Goal: Information Seeking & Learning: Check status

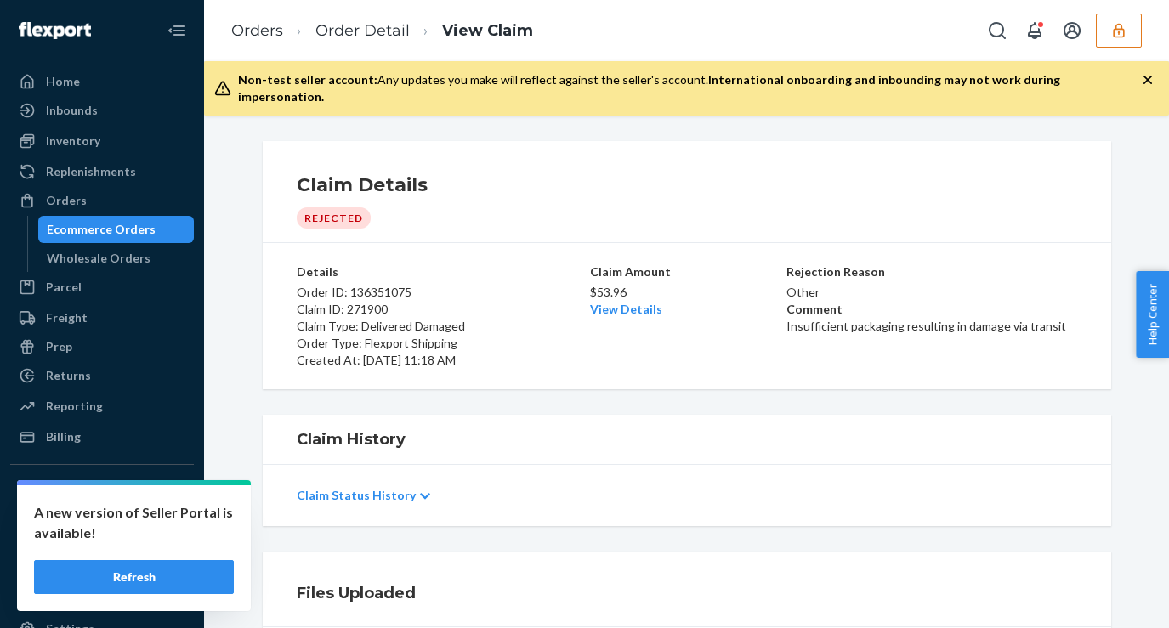
scroll to position [227, 0]
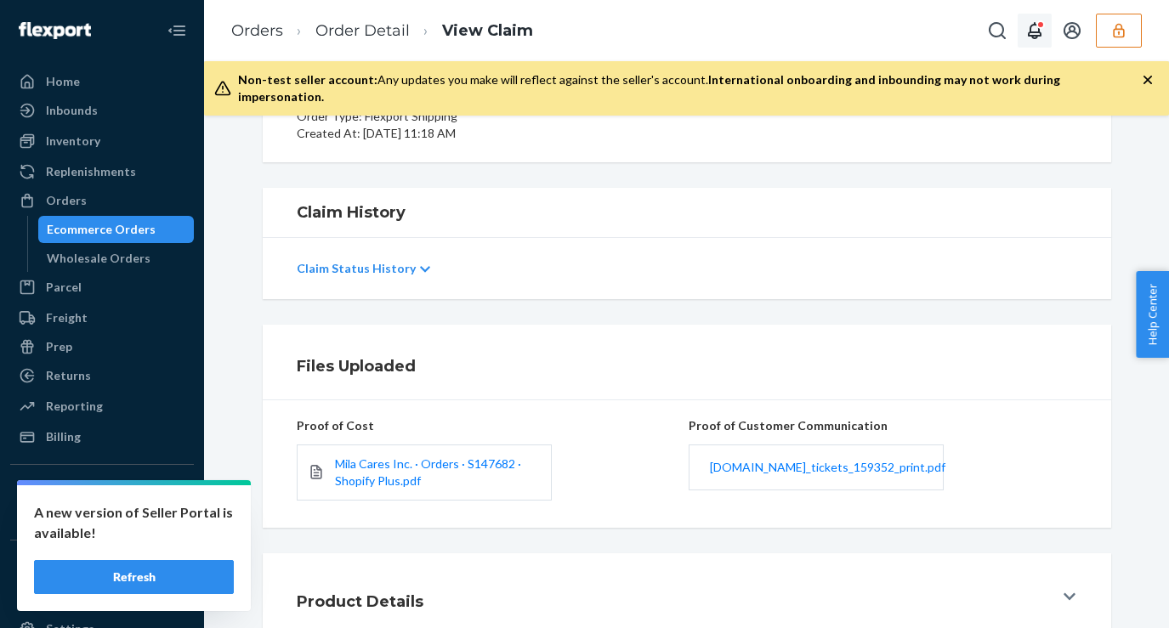
drag, startPoint x: 1126, startPoint y: 34, endPoint x: 1092, endPoint y: 45, distance: 35.8
click at [1125, 34] on icon "button" at bounding box center [1118, 30] width 17 height 17
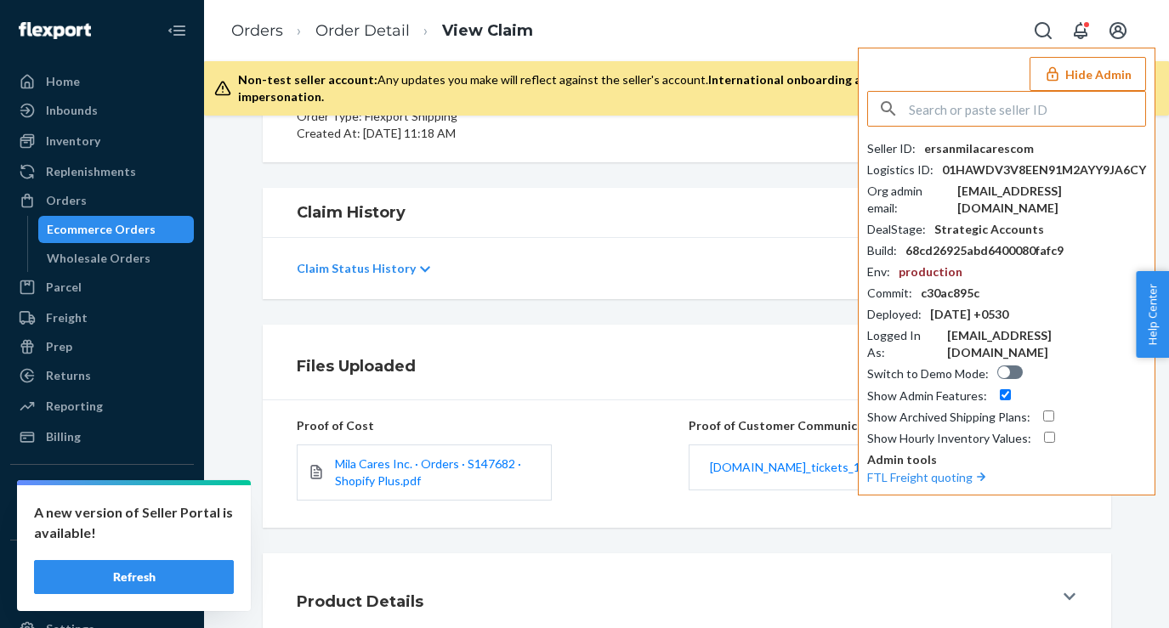
click at [933, 128] on div "Seller ID : ersanmilacarescom Logistics ID : 01HAWDV3V8EEN91M2AYY9JA6CY Org adm…" at bounding box center [1006, 269] width 279 height 356
click at [957, 111] on input "text" at bounding box center [1027, 109] width 236 height 34
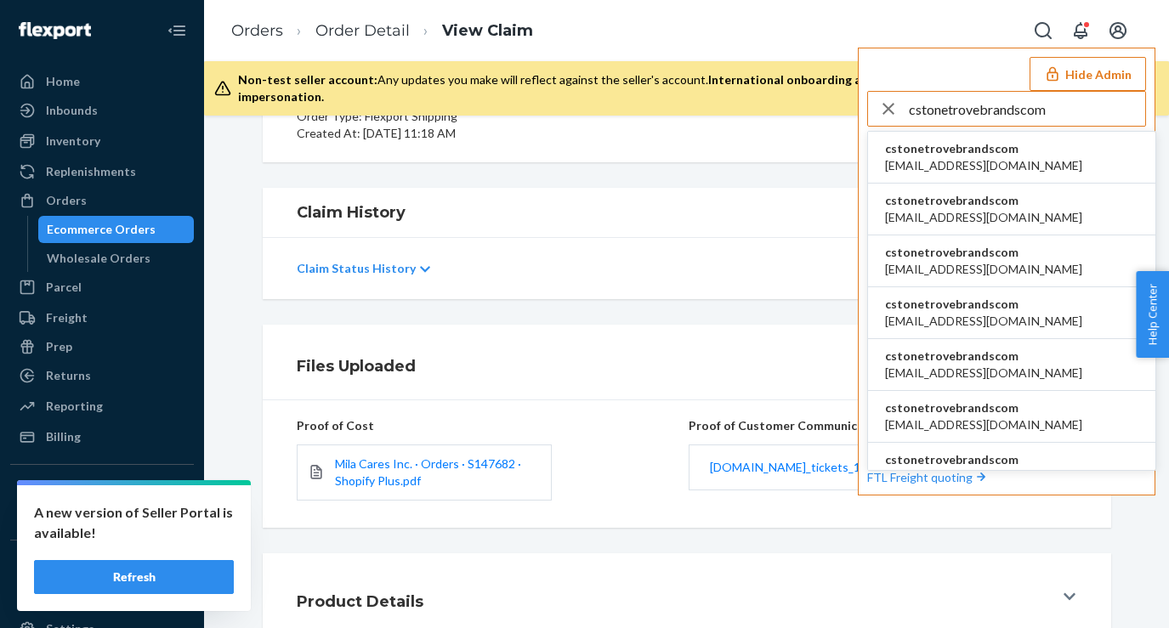
type input "cstonetrovebrandscom"
click at [1014, 157] on span "aangerhofer@trovebrands.com" at bounding box center [983, 165] width 197 height 17
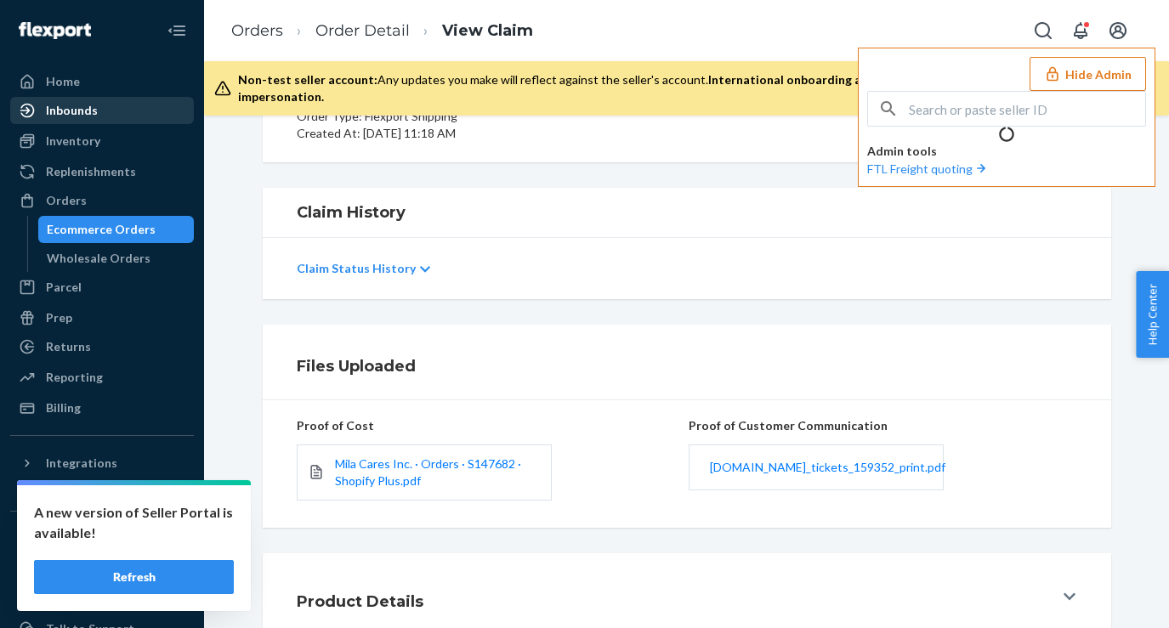
scroll to position [0, 0]
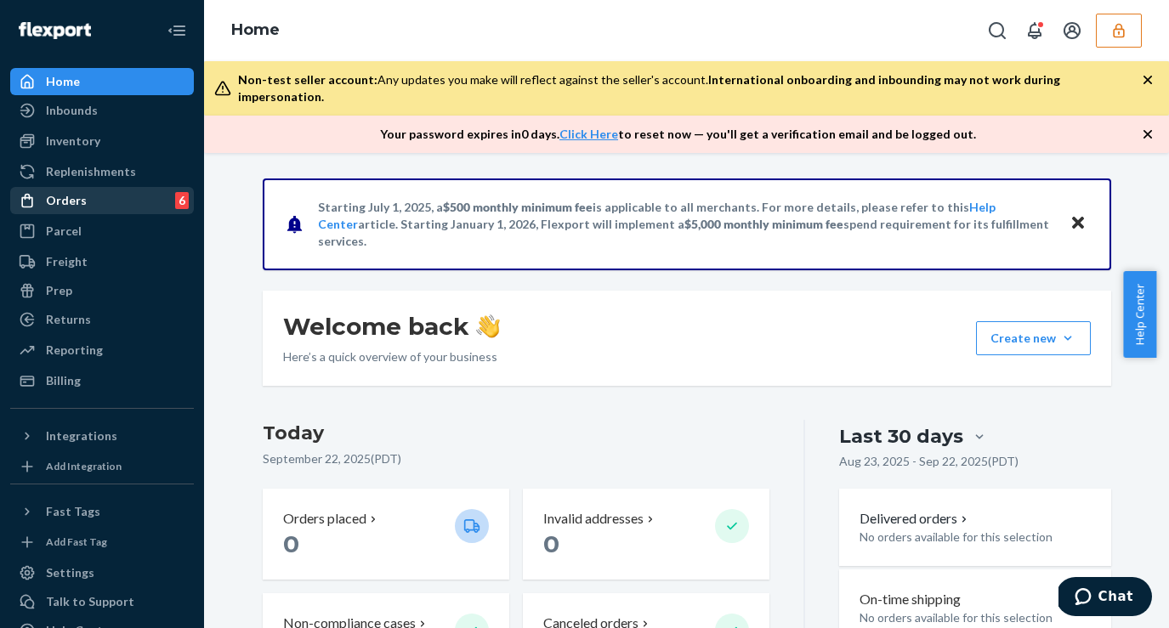
click at [71, 204] on div "Orders" at bounding box center [66, 200] width 41 height 17
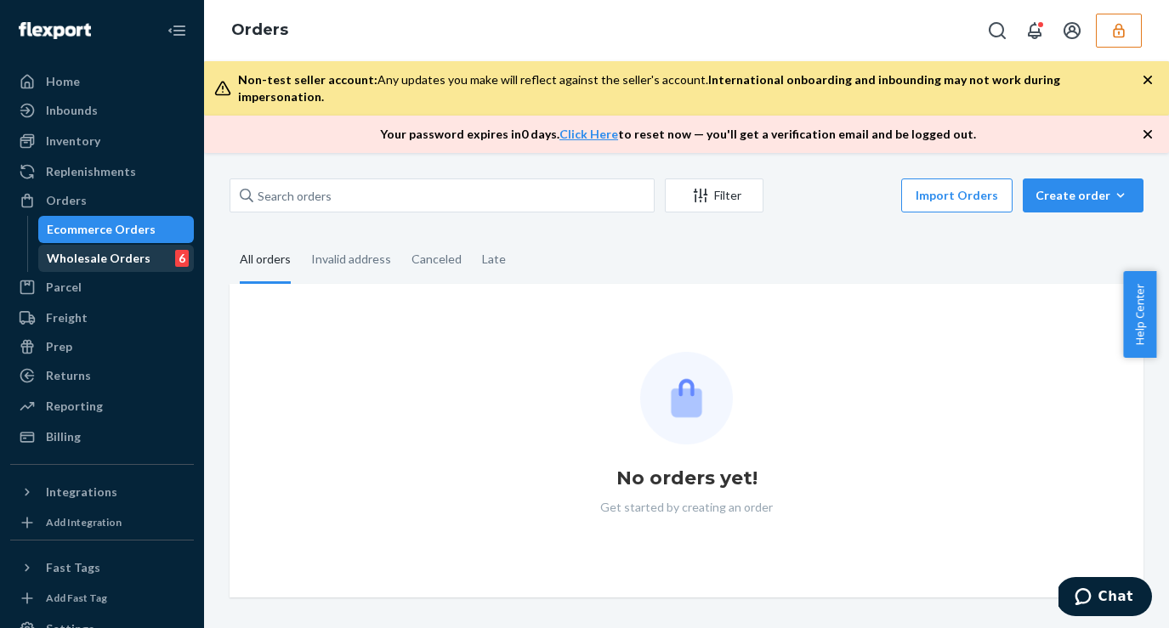
click at [136, 264] on div "Wholesale Orders" at bounding box center [99, 258] width 104 height 17
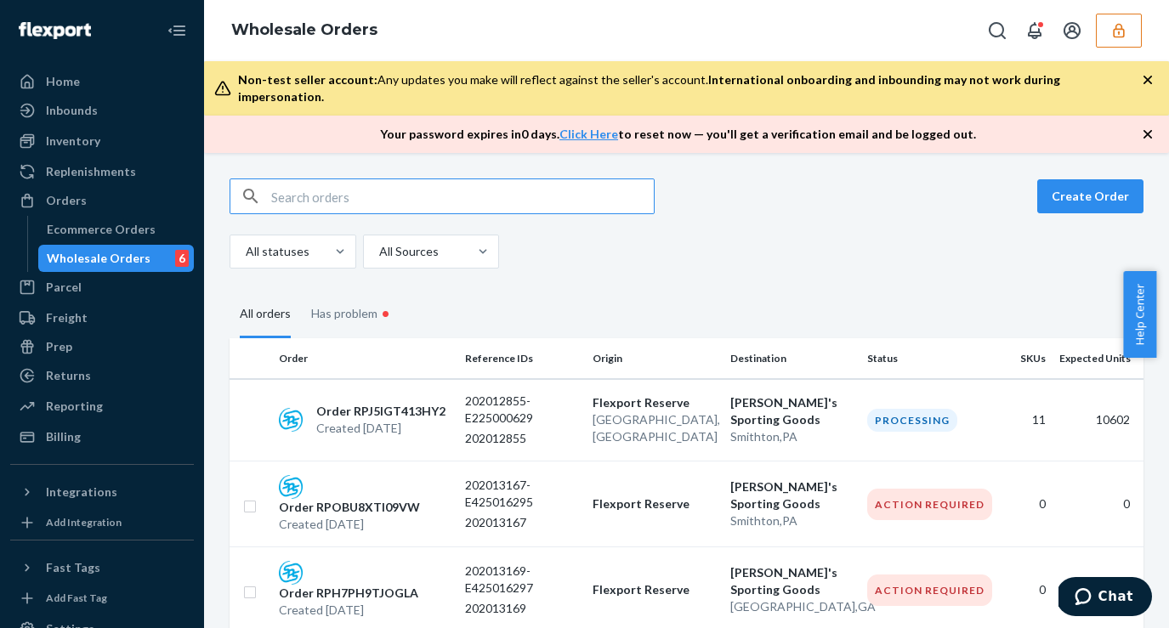
click at [315, 179] on input "text" at bounding box center [462, 196] width 383 height 34
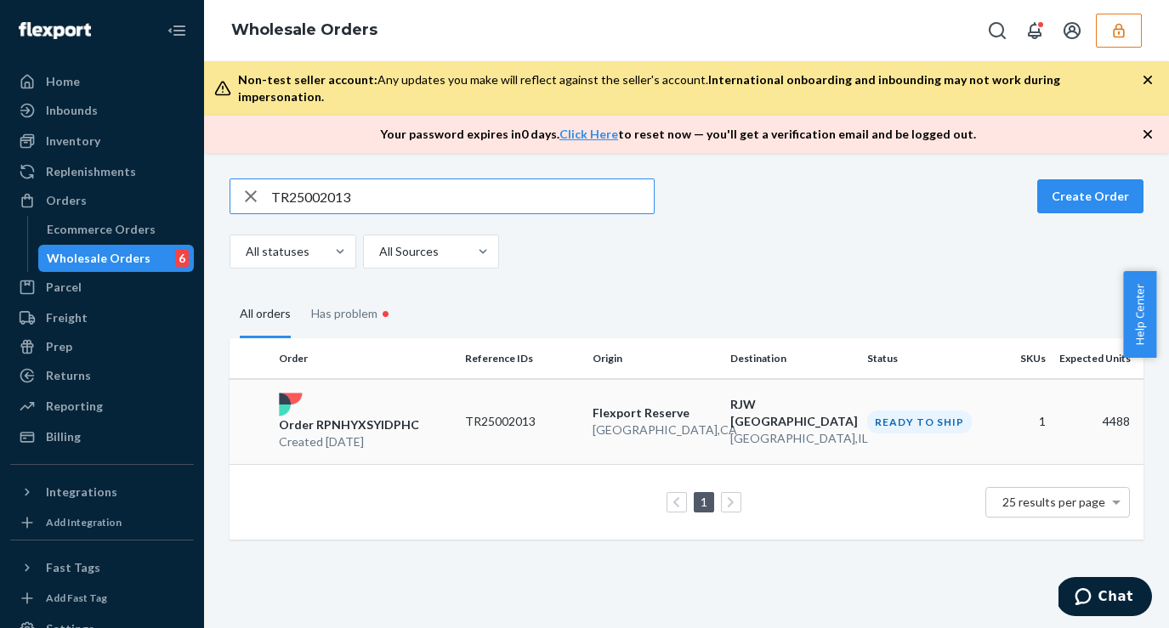
type input "TR25002013"
click at [423, 400] on div "Order RPNHYXSYIDPHC Created [DATE]" at bounding box center [365, 422] width 186 height 58
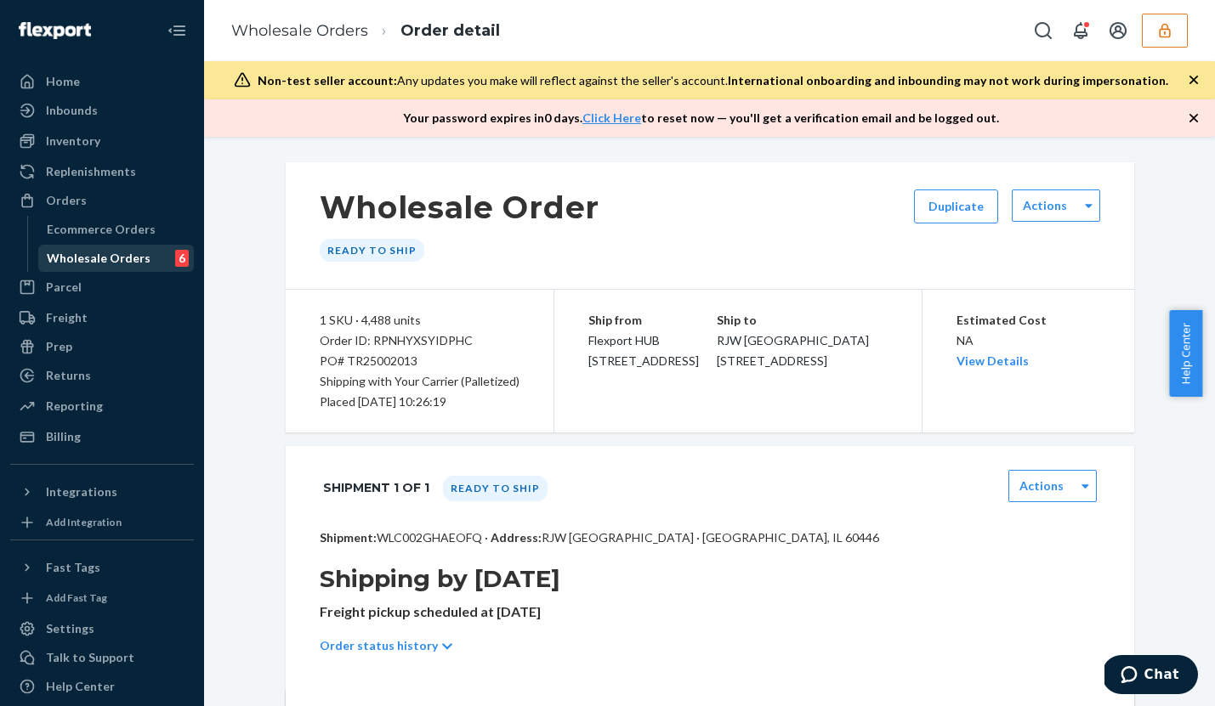
click at [96, 269] on div "Wholesale Orders 6" at bounding box center [116, 259] width 153 height 24
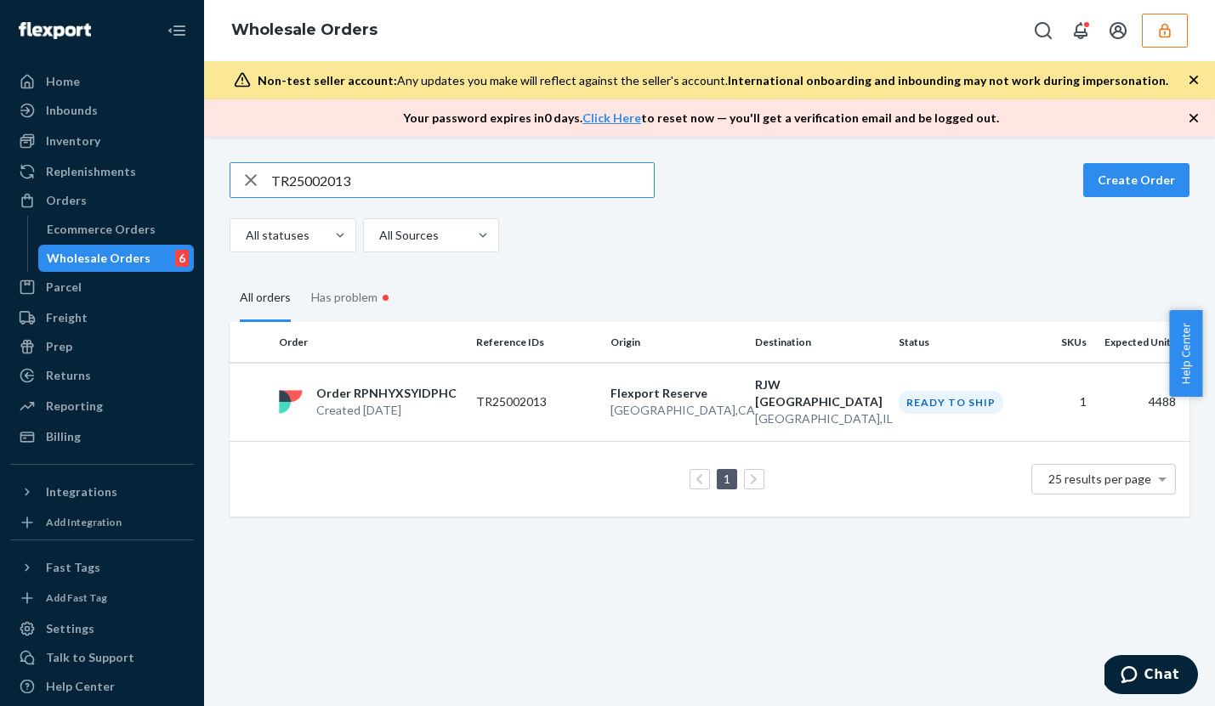
click at [378, 184] on input "TR25002013" at bounding box center [462, 180] width 383 height 34
click at [377, 184] on input "TR25002013" at bounding box center [462, 180] width 383 height 34
paste input "191029439"
type input "191029439"
click at [451, 389] on div "Order RPDJEXH98LOAB Created [DATE]" at bounding box center [370, 404] width 197 height 34
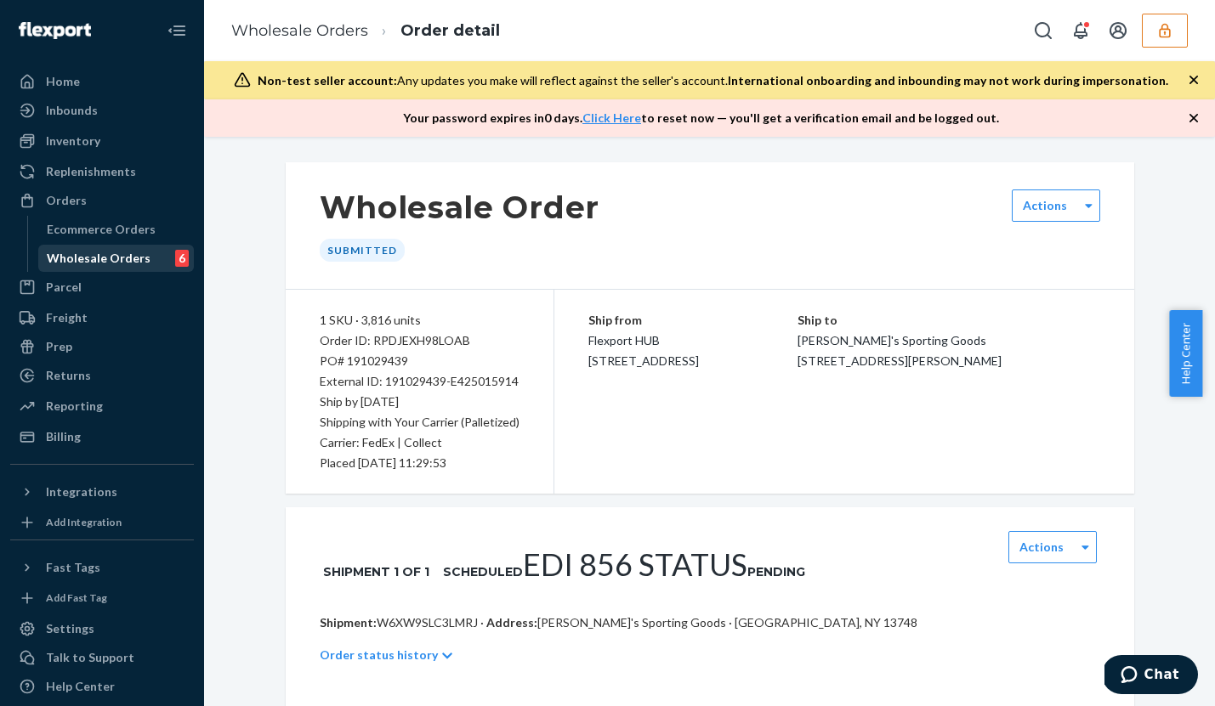
click at [65, 270] on link "Wholesale Orders 6" at bounding box center [116, 258] width 156 height 27
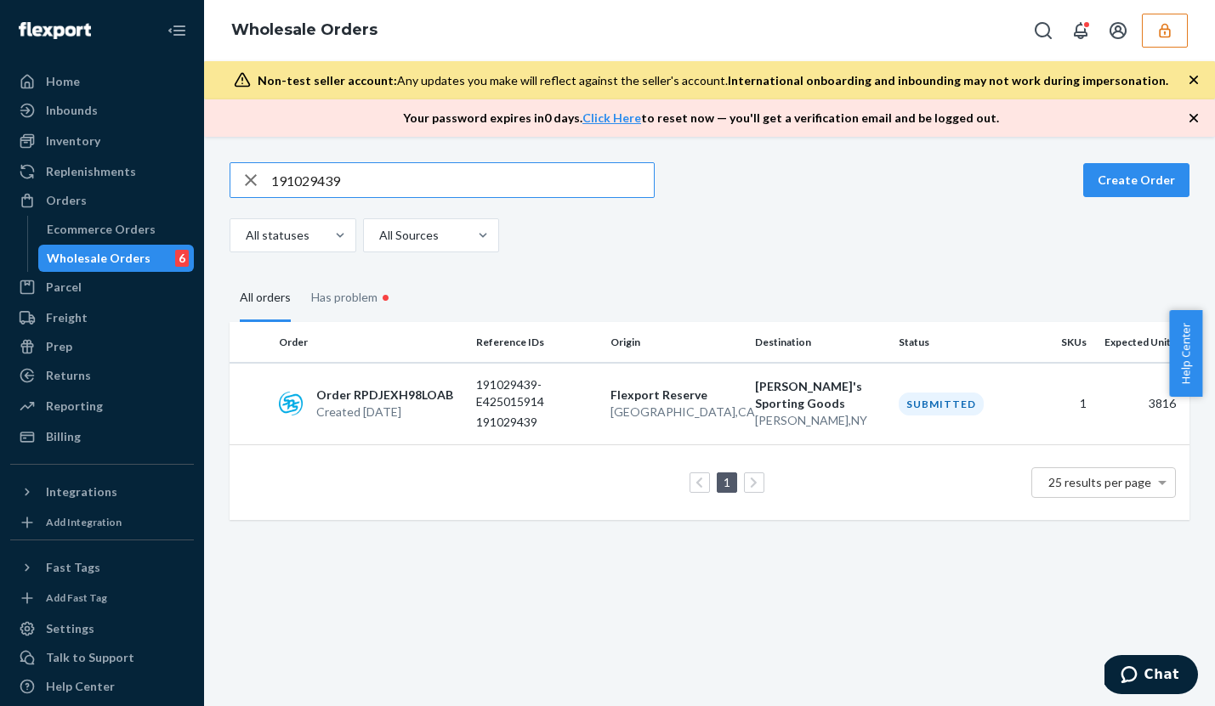
click at [382, 184] on input "191029439" at bounding box center [462, 180] width 383 height 34
click at [350, 183] on input "191029438" at bounding box center [462, 180] width 383 height 34
click at [351, 182] on input "191029438" at bounding box center [462, 180] width 383 height 34
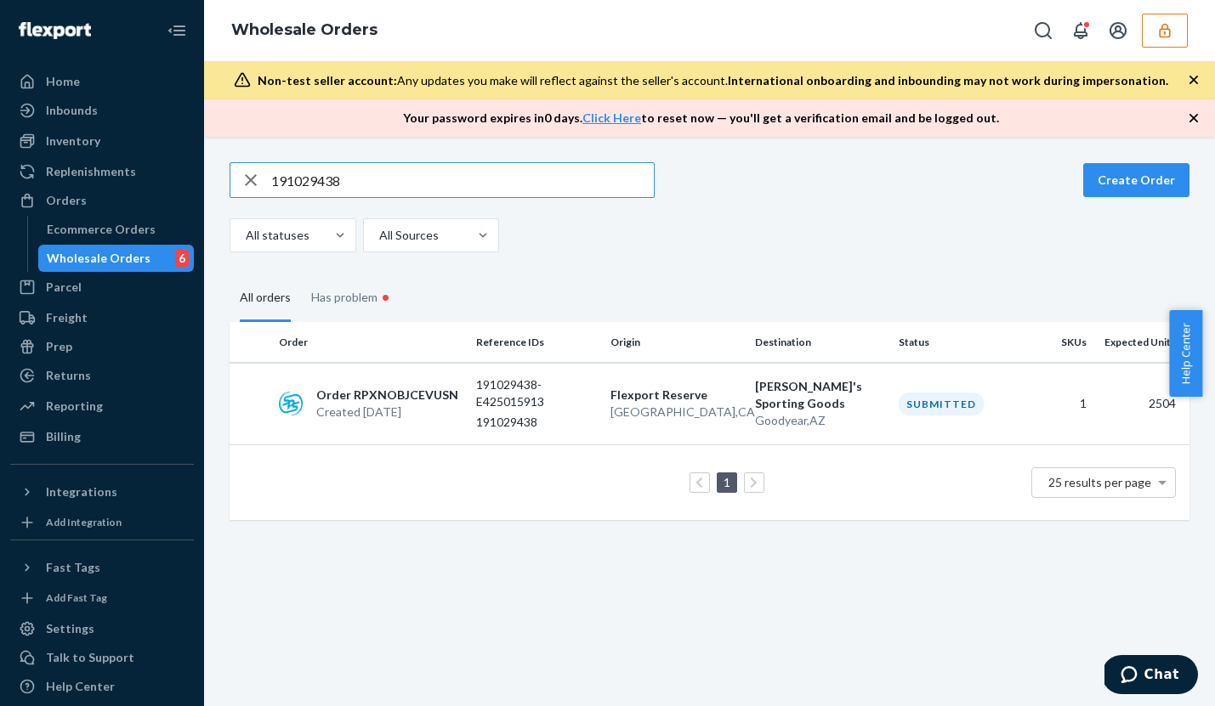
click at [351, 182] on input "191029438" at bounding box center [462, 180] width 383 height 34
paste input "191029437"
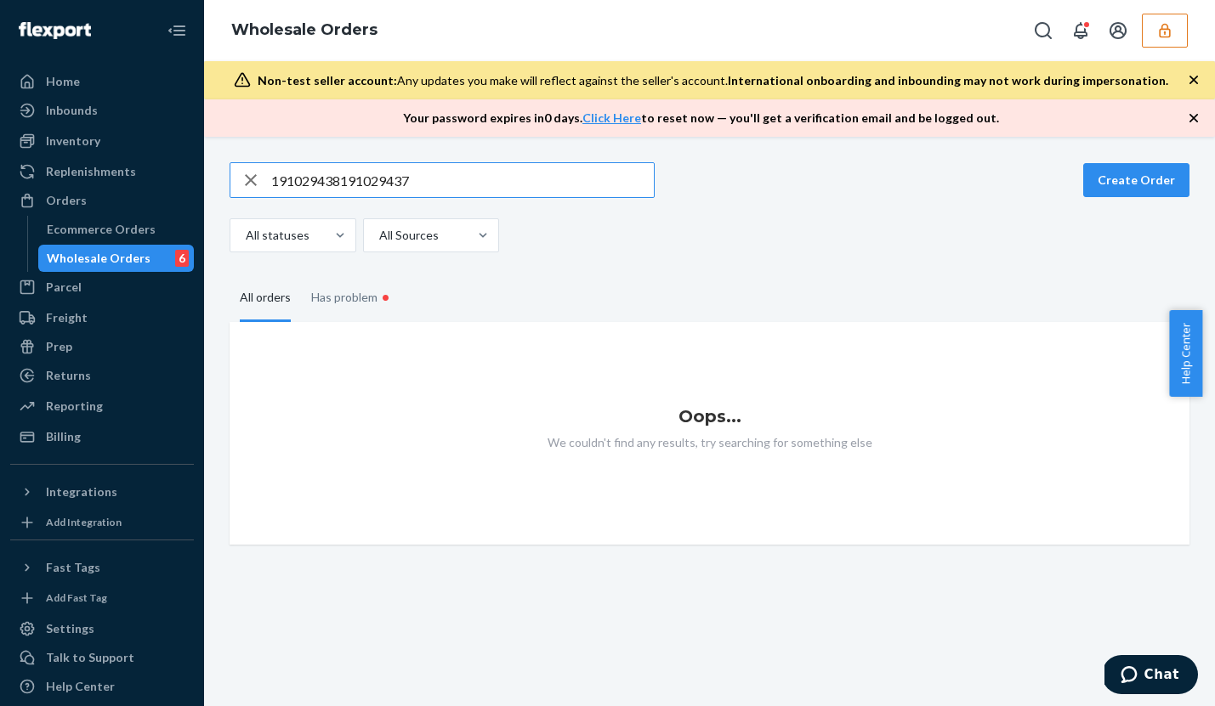
drag, startPoint x: 417, startPoint y: 181, endPoint x: 202, endPoint y: 166, distance: 214.8
click at [203, 167] on div "Home Inbounds Shipping Plans Problems Inventory Products Replenishments Orders …" at bounding box center [607, 353] width 1215 height 706
paste input "text"
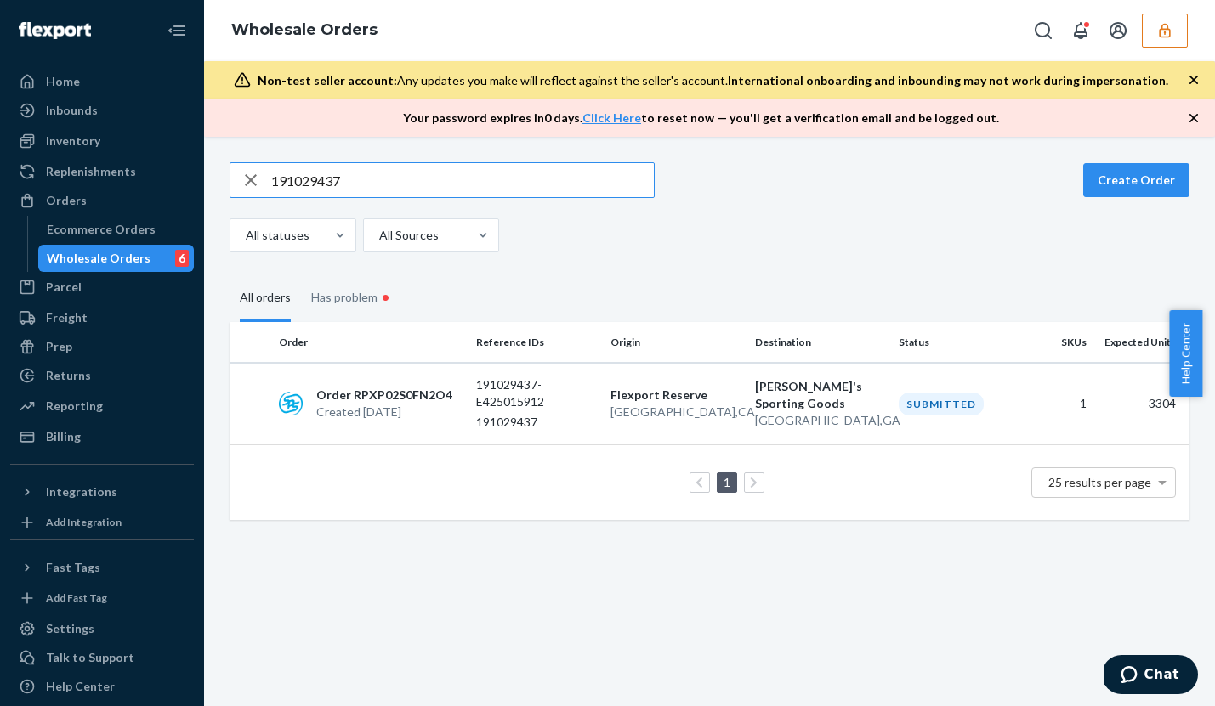
drag, startPoint x: 228, startPoint y: 171, endPoint x: 202, endPoint y: 167, distance: 25.7
click at [209, 167] on div "191029437 Create Order All statuses All Sources All orders Has problem • Order …" at bounding box center [709, 422] width 1011 height 570
paste input "6"
click at [383, 183] on input "191029436" at bounding box center [462, 180] width 383 height 34
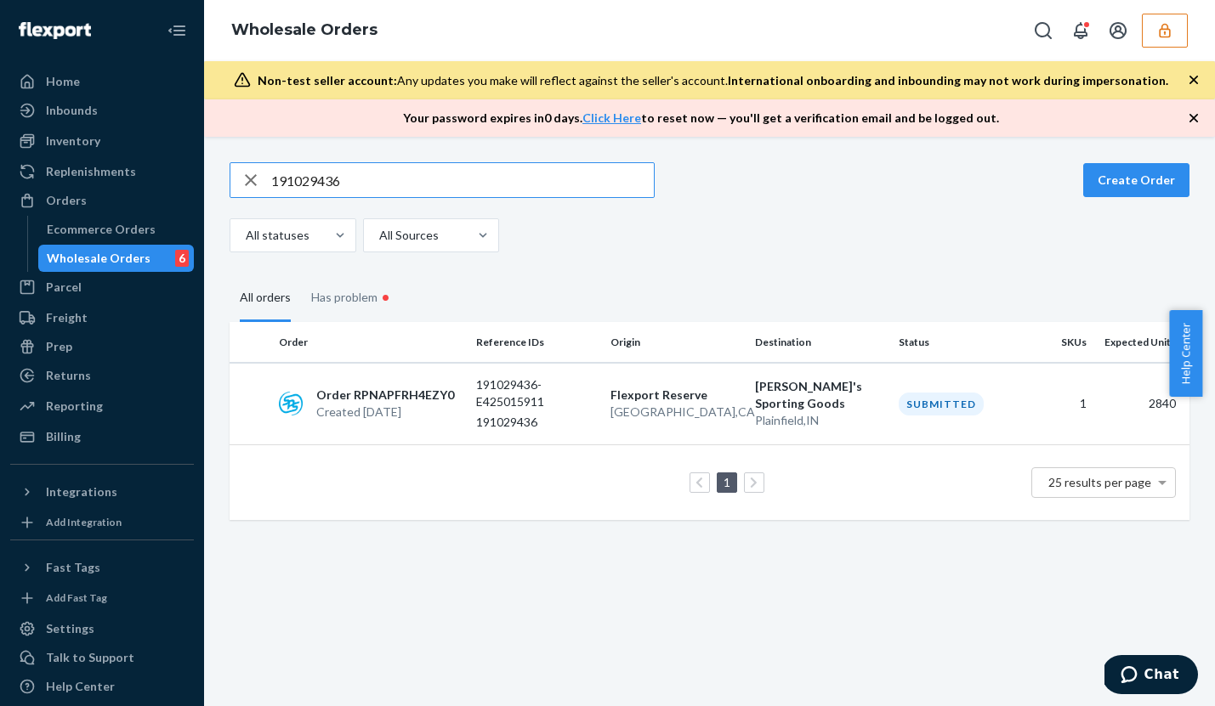
click at [382, 183] on input "191029436" at bounding box center [462, 180] width 383 height 34
paste input "5"
click at [859, 244] on div "All statuses All Sources" at bounding box center [703, 235] width 947 height 34
drag, startPoint x: 439, startPoint y: 318, endPoint x: 427, endPoint y: 314, distance: 12.6
click at [431, 316] on fieldset "All orders Has problem •" at bounding box center [710, 297] width 960 height 49
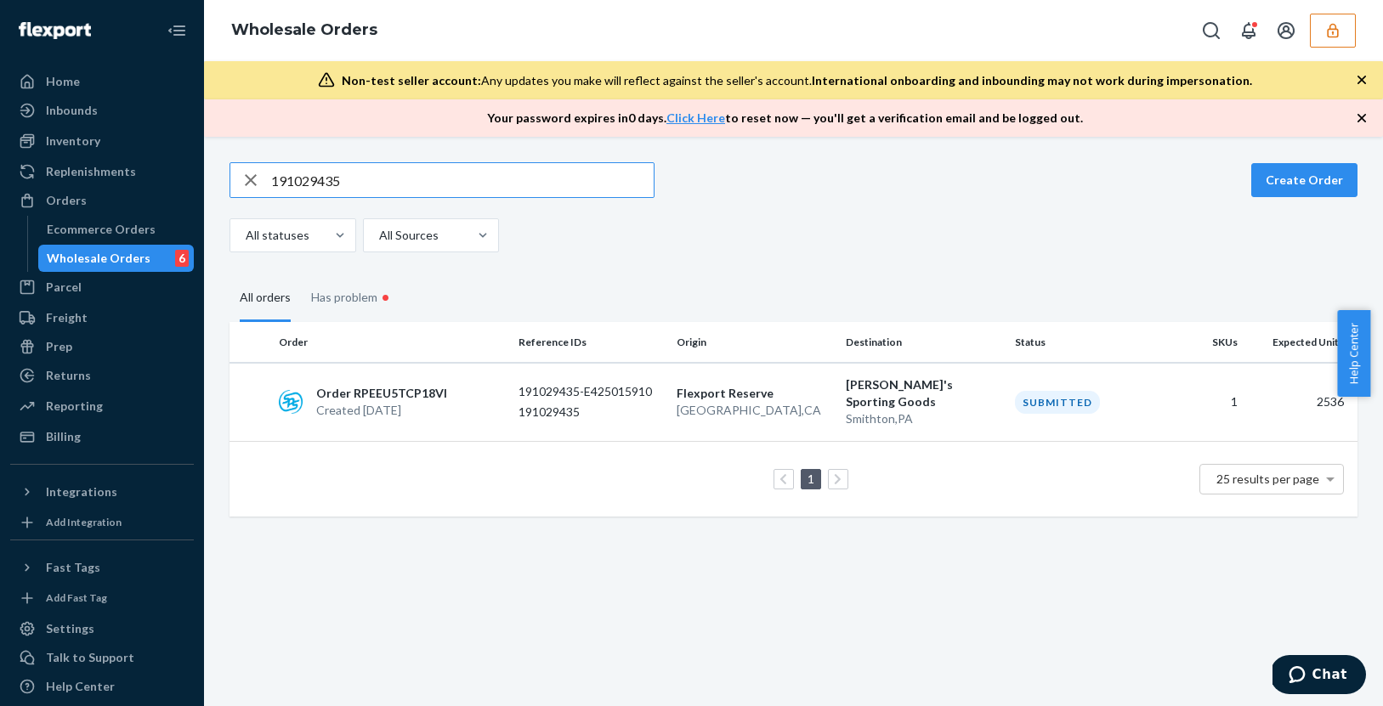
click at [355, 187] on input "191029435" at bounding box center [462, 180] width 383 height 34
click at [354, 186] on input "191029435" at bounding box center [462, 180] width 383 height 34
click at [349, 177] on input "191029435" at bounding box center [462, 180] width 383 height 34
click at [349, 176] on input "191029435" at bounding box center [462, 180] width 383 height 34
click at [322, 181] on input "191029435" at bounding box center [462, 180] width 383 height 34
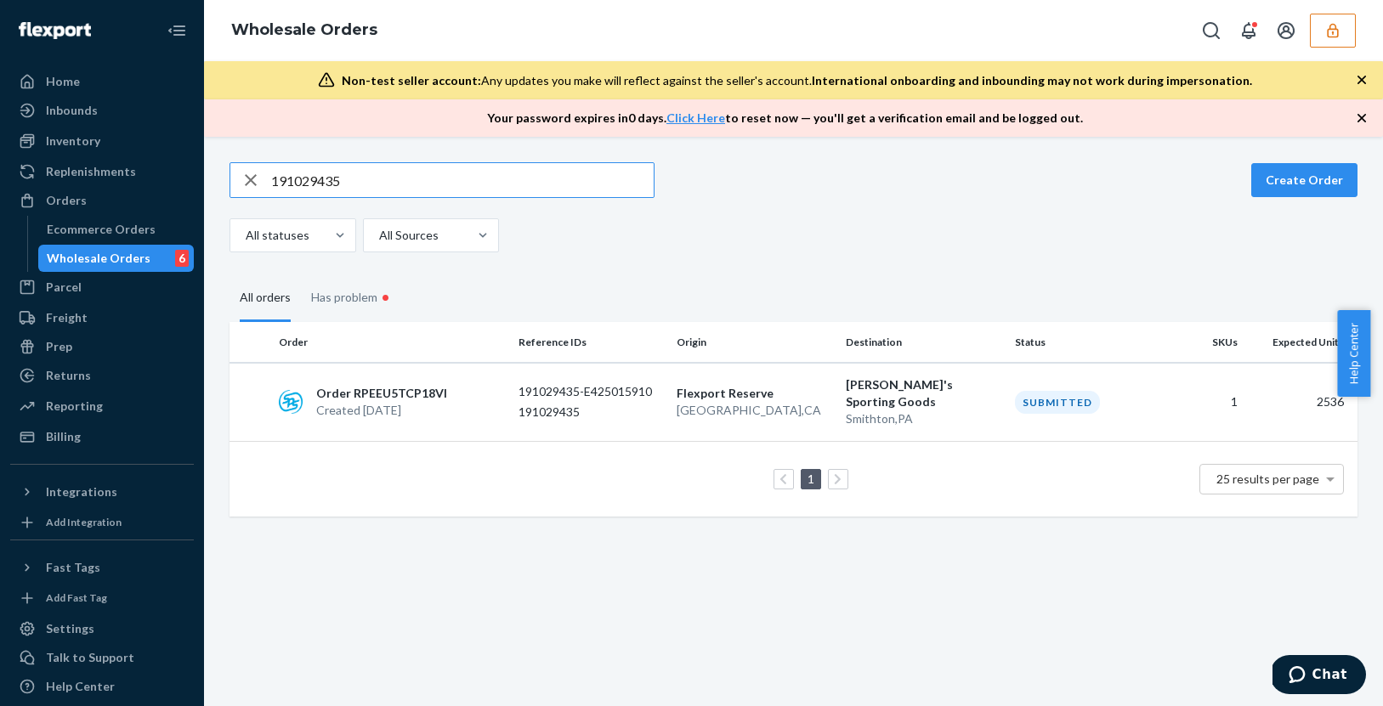
click at [322, 180] on input "191029435" at bounding box center [462, 180] width 383 height 34
paste input "9"
type input "191029439"
click at [388, 402] on p "Created [DATE]" at bounding box center [384, 410] width 137 height 17
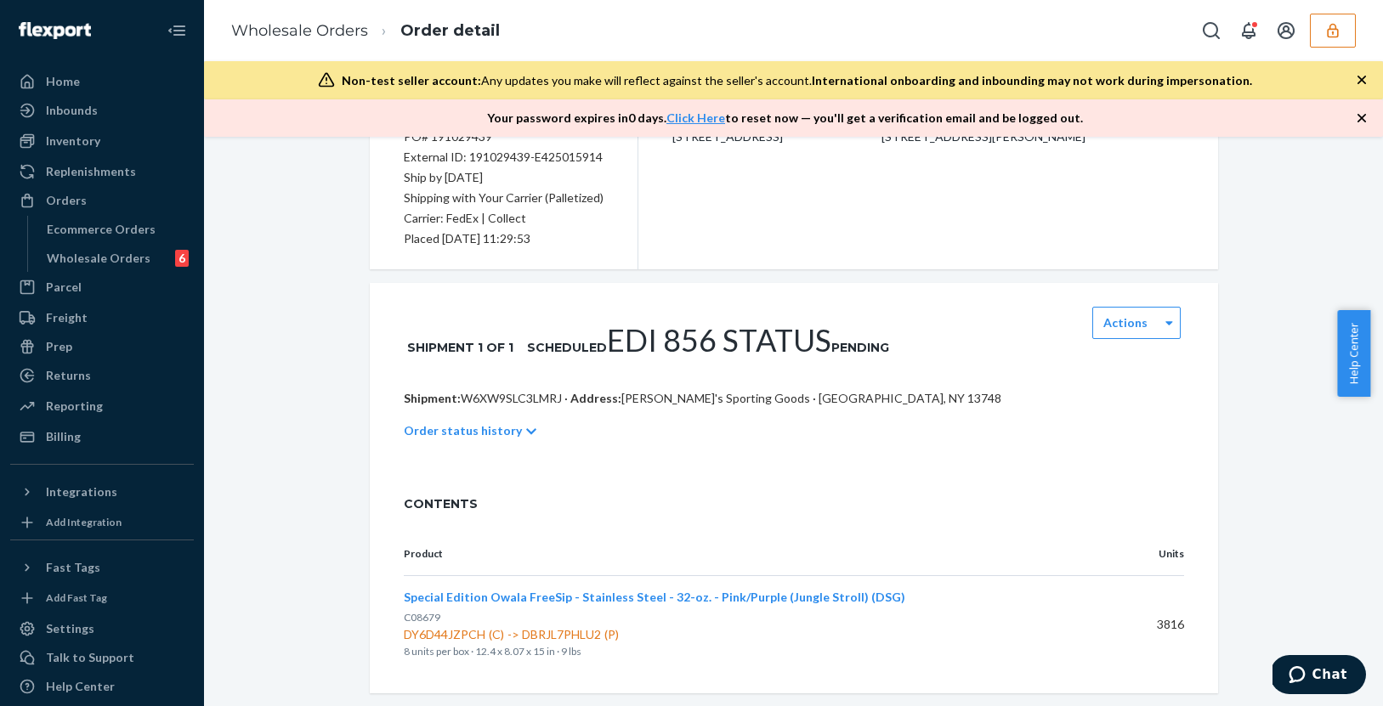
scroll to position [225, 0]
click at [525, 363] on div "Shipment 1 of 1 Scheduled EDI 856 Status Pending Actions" at bounding box center [794, 335] width 848 height 107
click at [514, 389] on p "Shipment: W6XW9SLC3LMRJ · Address: [PERSON_NAME]'s Sporting Goods · [GEOGRAPHIC…" at bounding box center [794, 397] width 780 height 17
copy p "W6XW9SLC3LMRJ"
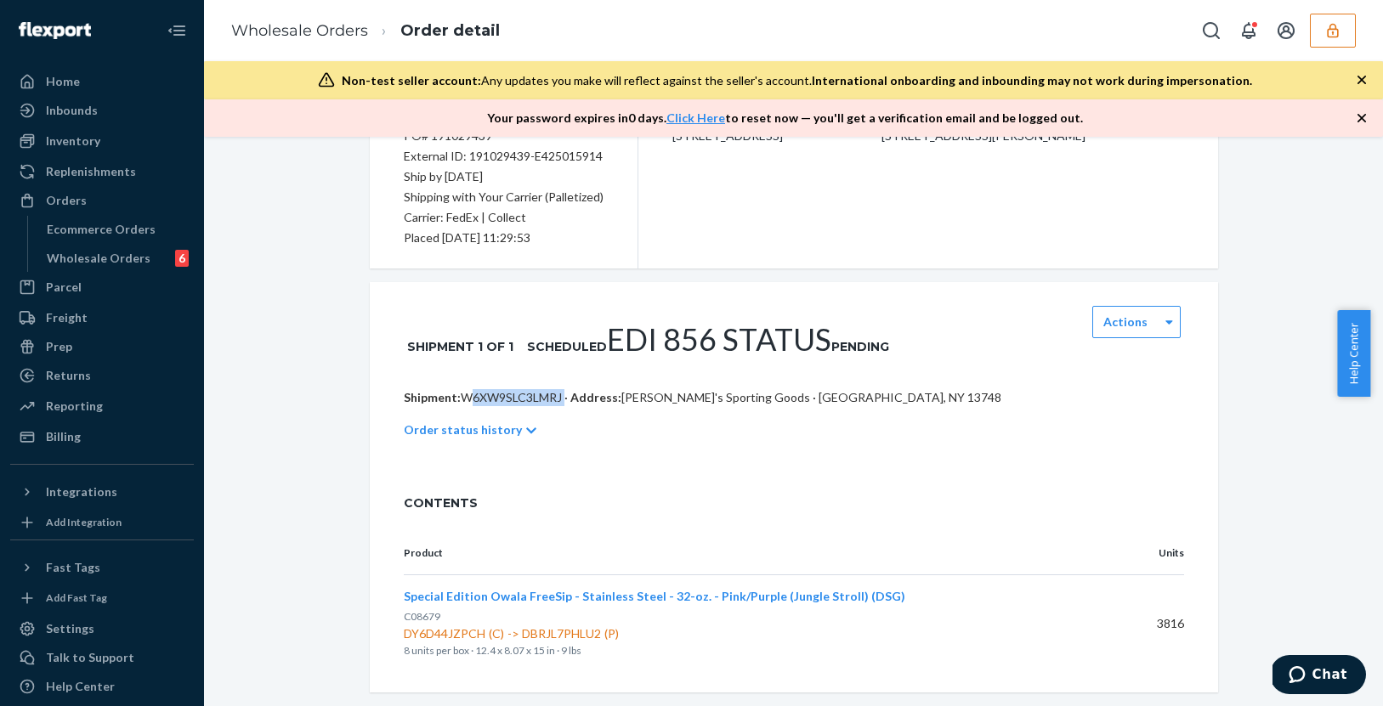
scroll to position [0, 0]
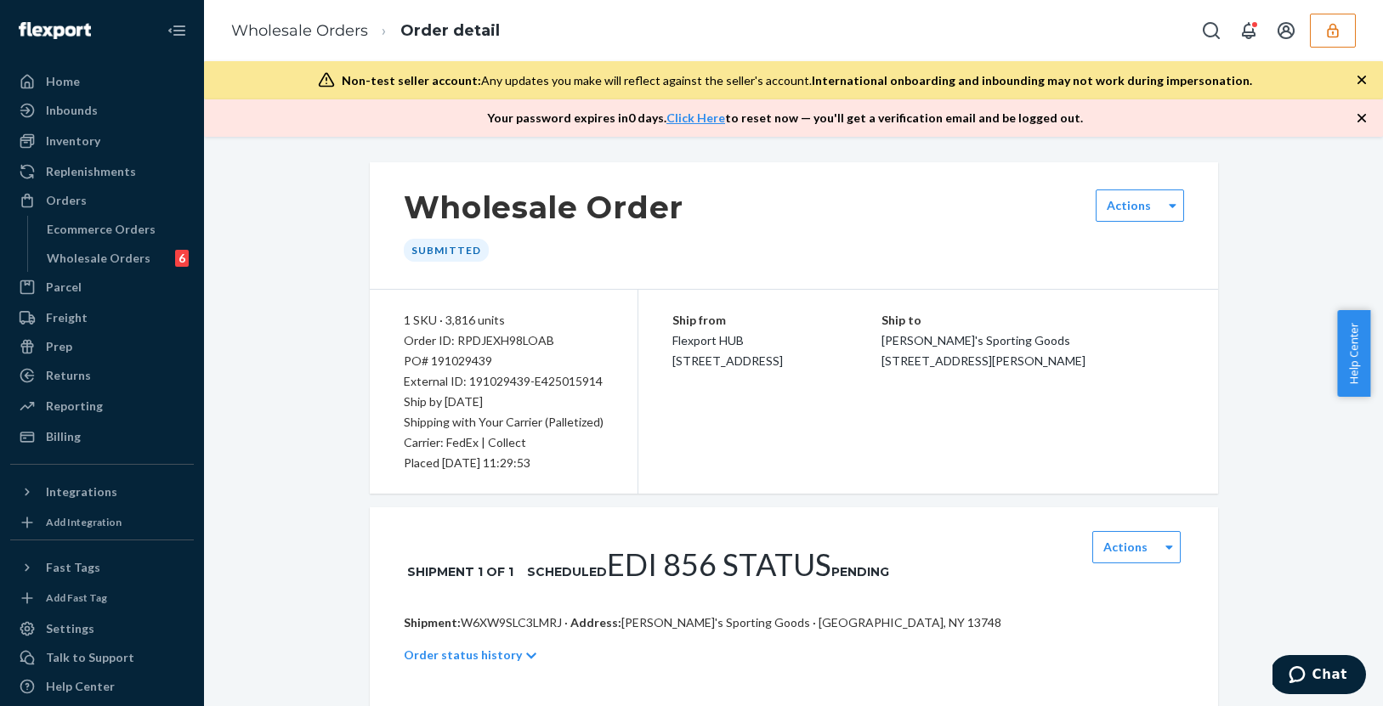
click at [291, 43] on ol "Wholesale Orders Order detail" at bounding box center [366, 31] width 296 height 50
click at [291, 13] on ol "Wholesale Orders Order detail" at bounding box center [366, 31] width 296 height 50
click at [290, 33] on link "Wholesale Orders" at bounding box center [299, 30] width 137 height 19
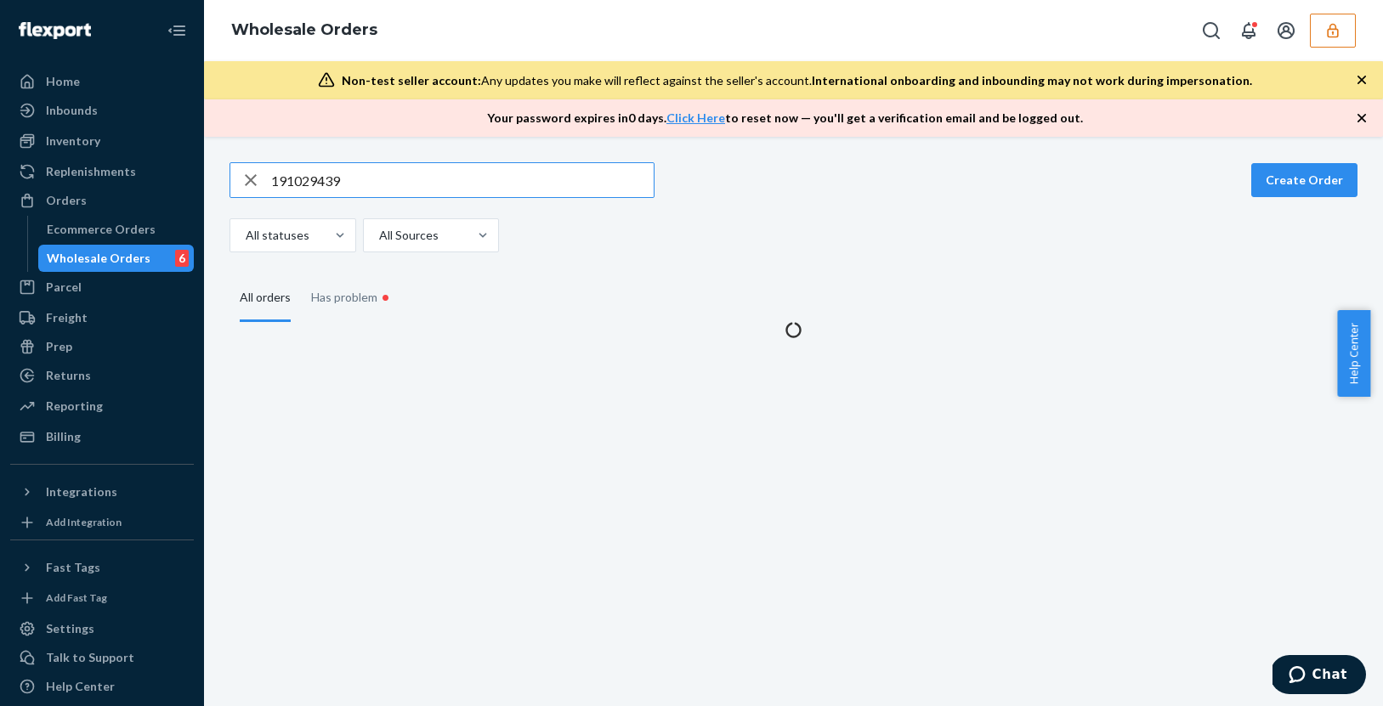
click at [354, 215] on div "191029439 Create Order All statuses All Sources" at bounding box center [794, 207] width 1128 height 90
click at [345, 177] on input "191029439" at bounding box center [462, 180] width 383 height 34
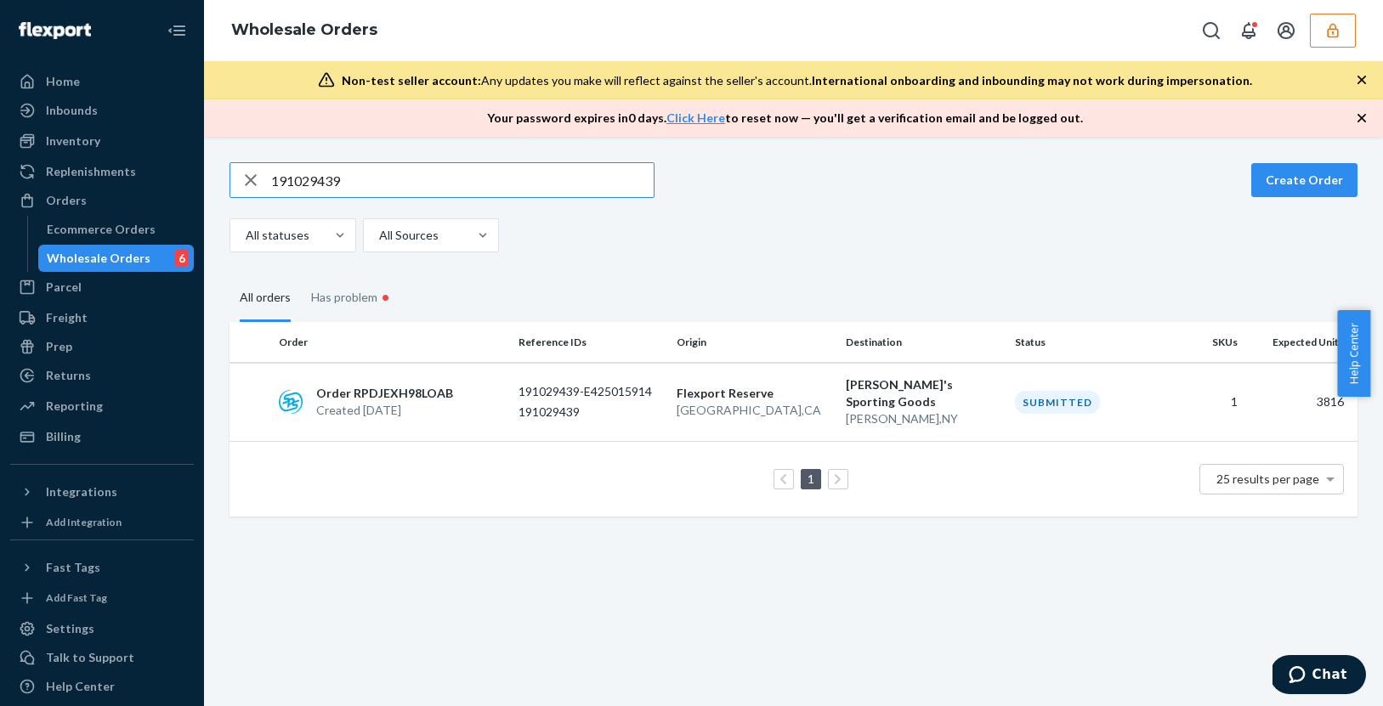
click at [345, 177] on input "191029439" at bounding box center [462, 180] width 383 height 34
paste input "8"
type input "191029438"
click at [419, 392] on p "Order RPXNOBJCEVUSN" at bounding box center [387, 393] width 142 height 17
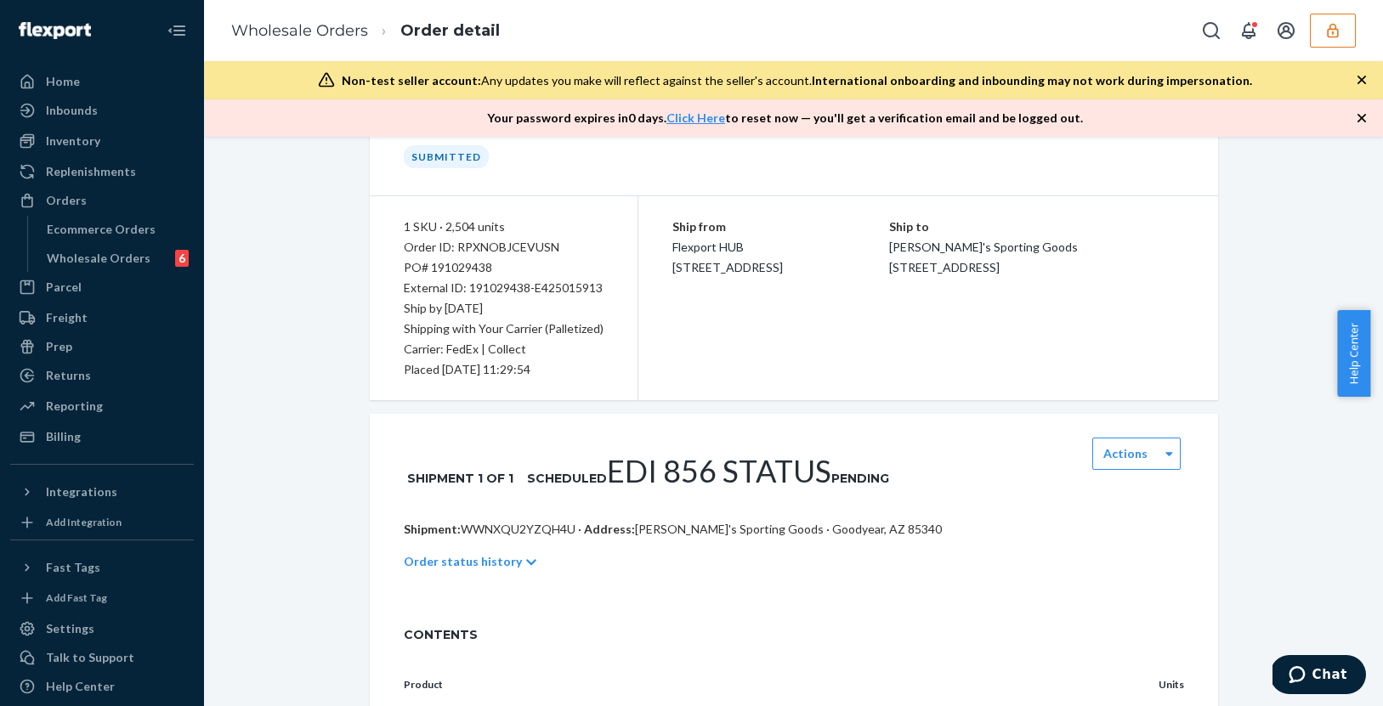
scroll to position [156, 0]
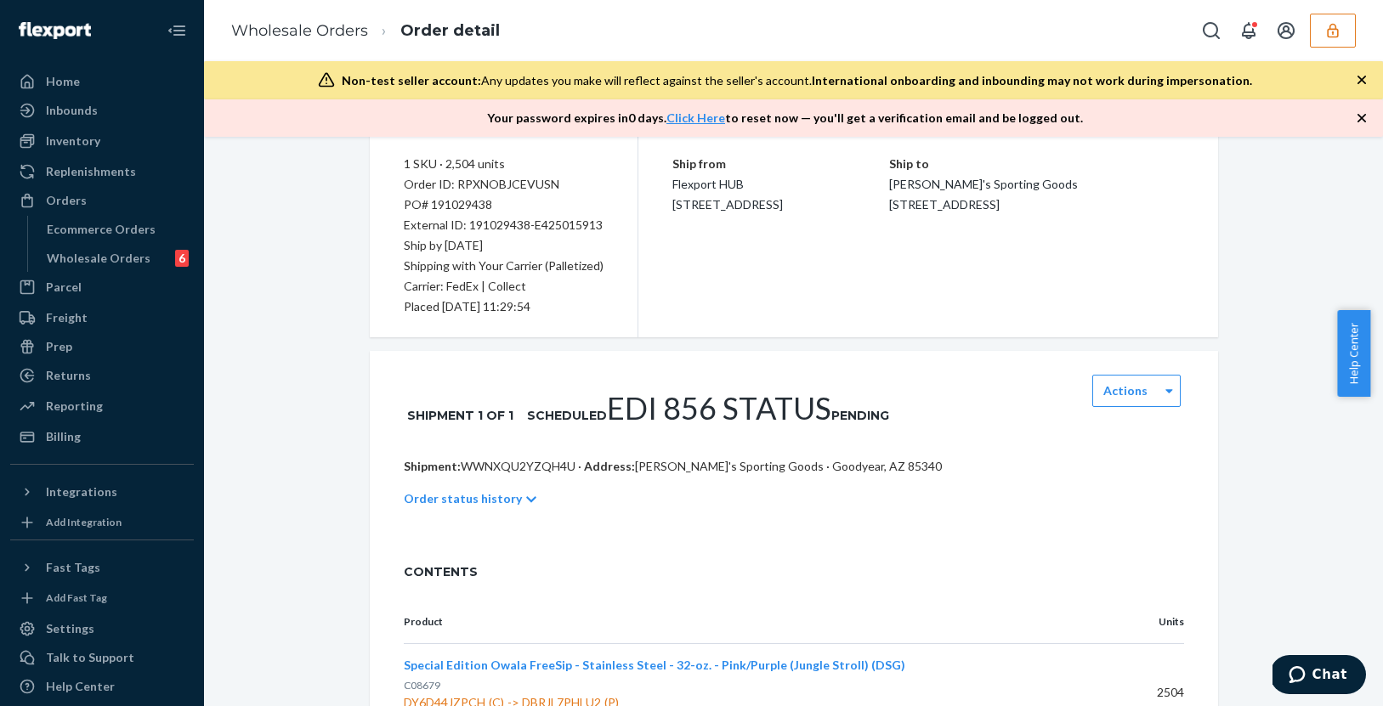
click at [500, 458] on p "Shipment: WWNXQU2YZQH4U · Address: [PERSON_NAME]'s Sporting Goods · Goodyear, A…" at bounding box center [794, 466] width 780 height 17
click at [499, 458] on p "Shipment: WWNXQU2YZQH4U · Address: [PERSON_NAME]'s Sporting Goods · Goodyear, A…" at bounding box center [794, 466] width 780 height 17
copy p "WWNXQU2YZQH4U"
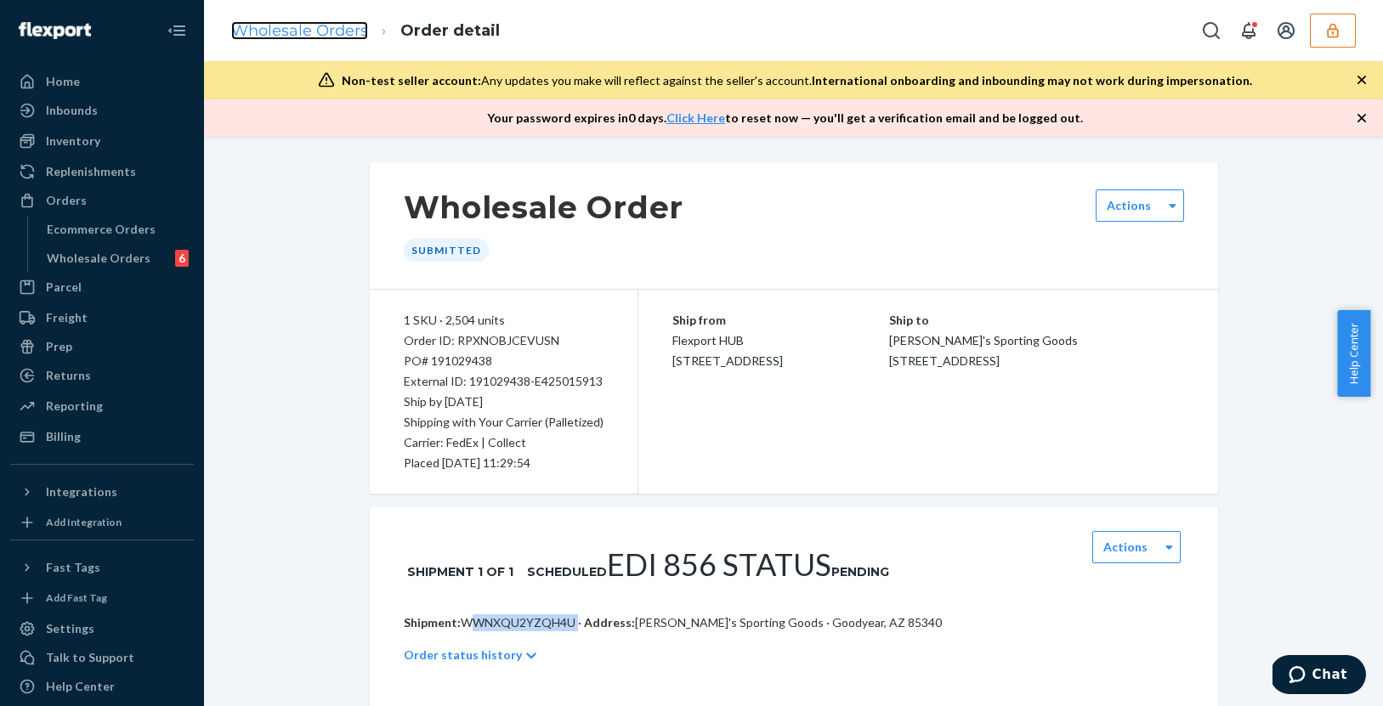
click at [301, 33] on link "Wholesale Orders" at bounding box center [299, 30] width 137 height 19
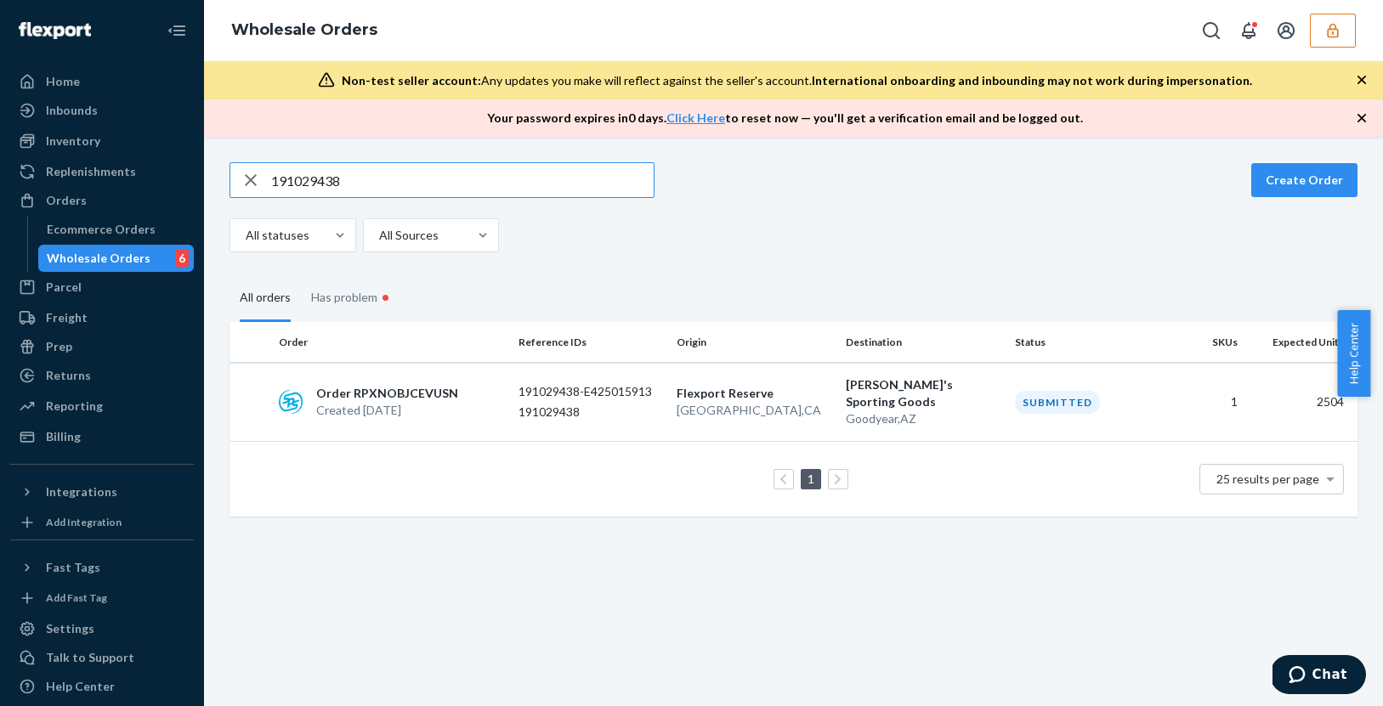
click at [336, 193] on input "191029438" at bounding box center [462, 180] width 383 height 34
click at [337, 190] on input "191029438" at bounding box center [462, 180] width 383 height 34
type input "191029437"
click at [446, 402] on p "Created [DATE]" at bounding box center [384, 410] width 136 height 17
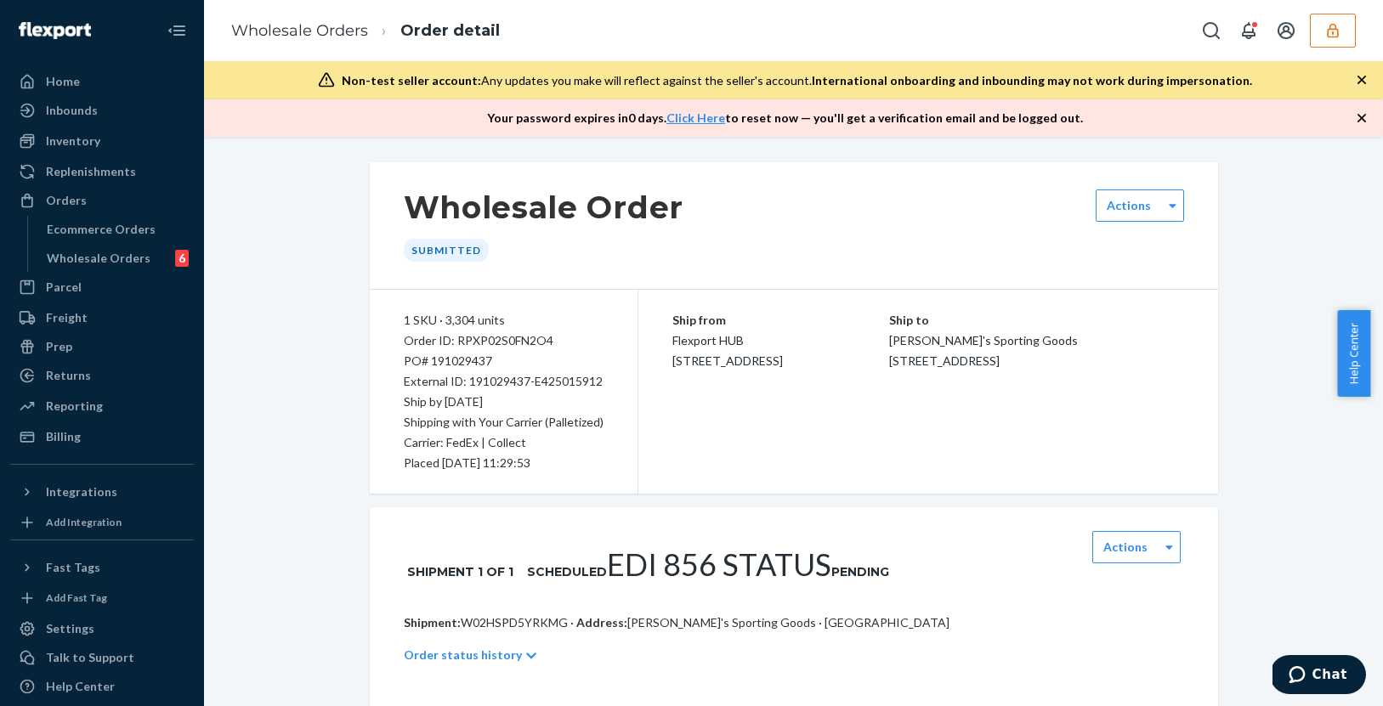
click at [477, 615] on p "Shipment: W02HSPD5YRKMG · Address: [PERSON_NAME]'s Sporting Goods · [GEOGRAPHIC…" at bounding box center [794, 623] width 780 height 17
click at [478, 615] on p "Shipment: W02HSPD5YRKMG · Address: [PERSON_NAME]'s Sporting Goods · [GEOGRAPHIC…" at bounding box center [794, 623] width 780 height 17
copy p "W02HSPD5YRKMG"
click at [88, 261] on div "Wholesale Orders" at bounding box center [99, 258] width 104 height 17
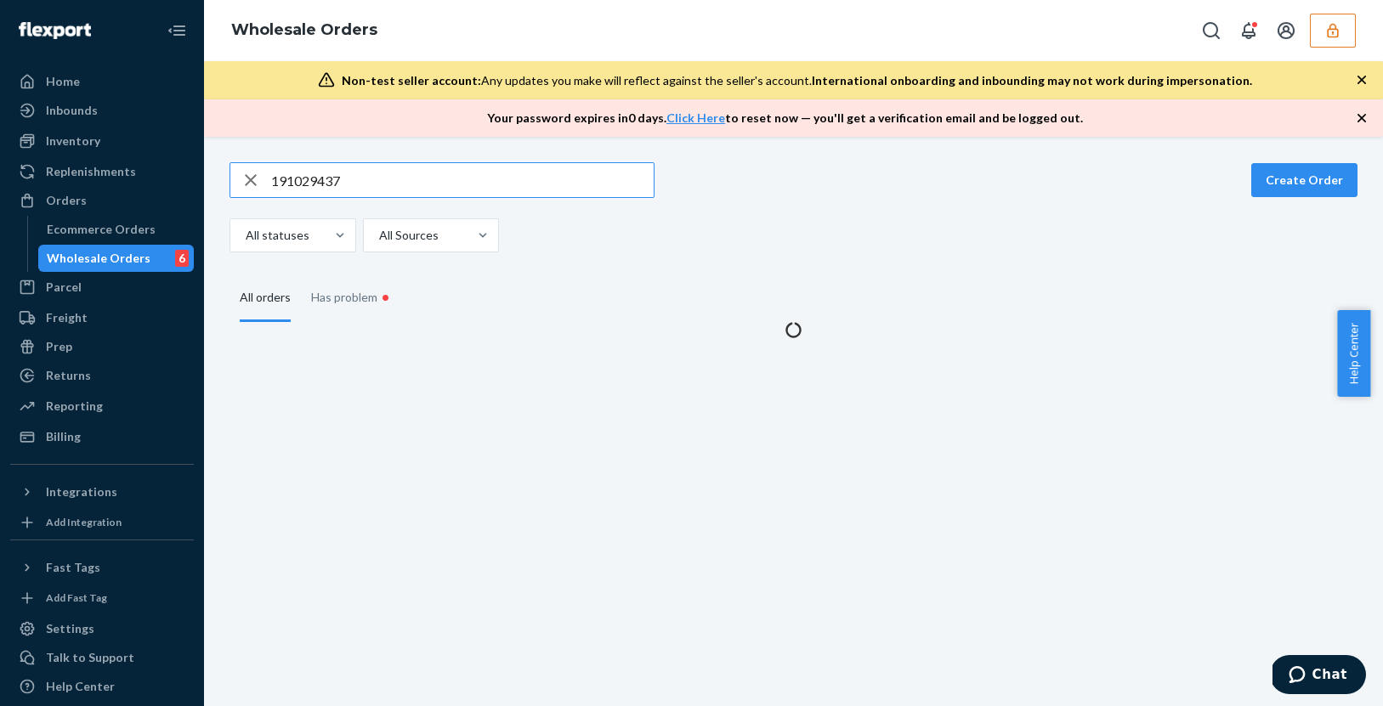
click at [390, 154] on div "191029437 Create Order All statuses All Sources All orders Has problem •" at bounding box center [793, 422] width 1179 height 570
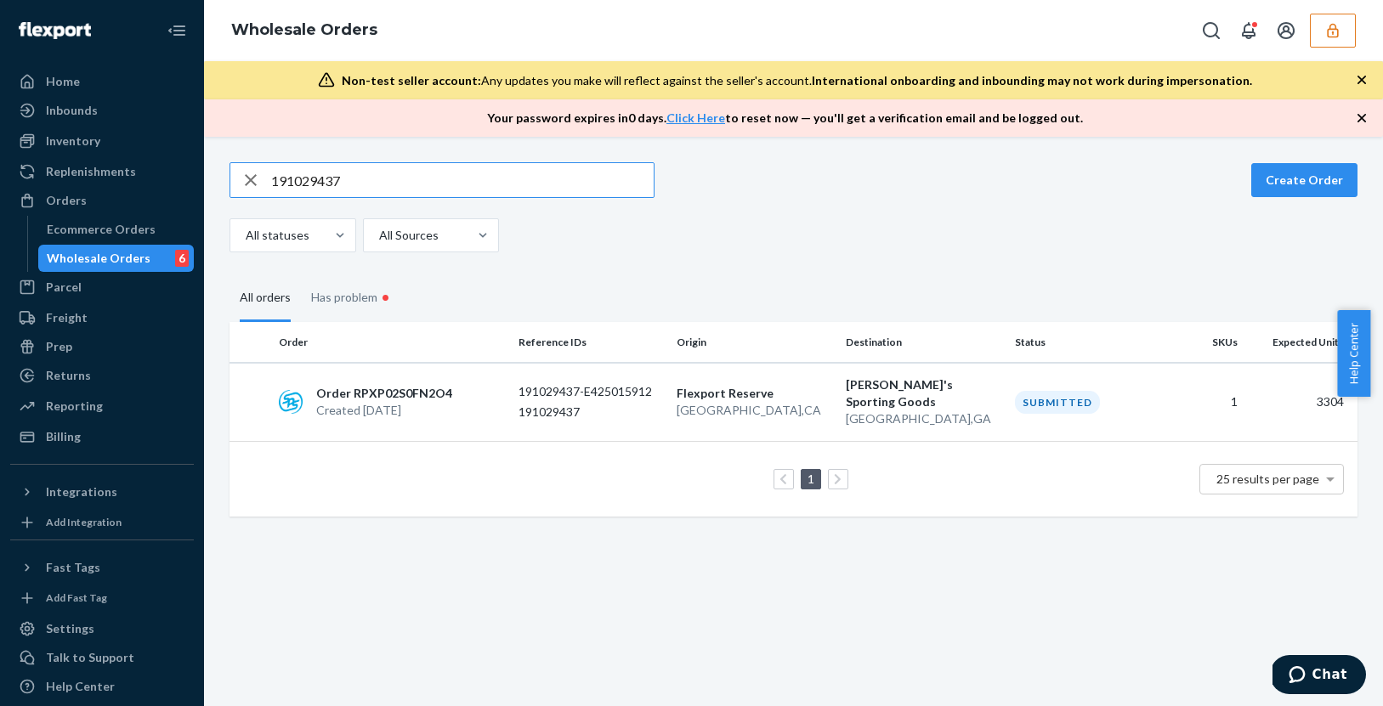
click at [373, 177] on input "191029437" at bounding box center [462, 180] width 383 height 34
paste input "6"
type input "191029436"
click at [494, 412] on td "Order RPNAPFRH4EZY0 Created [DATE]" at bounding box center [392, 402] width 240 height 79
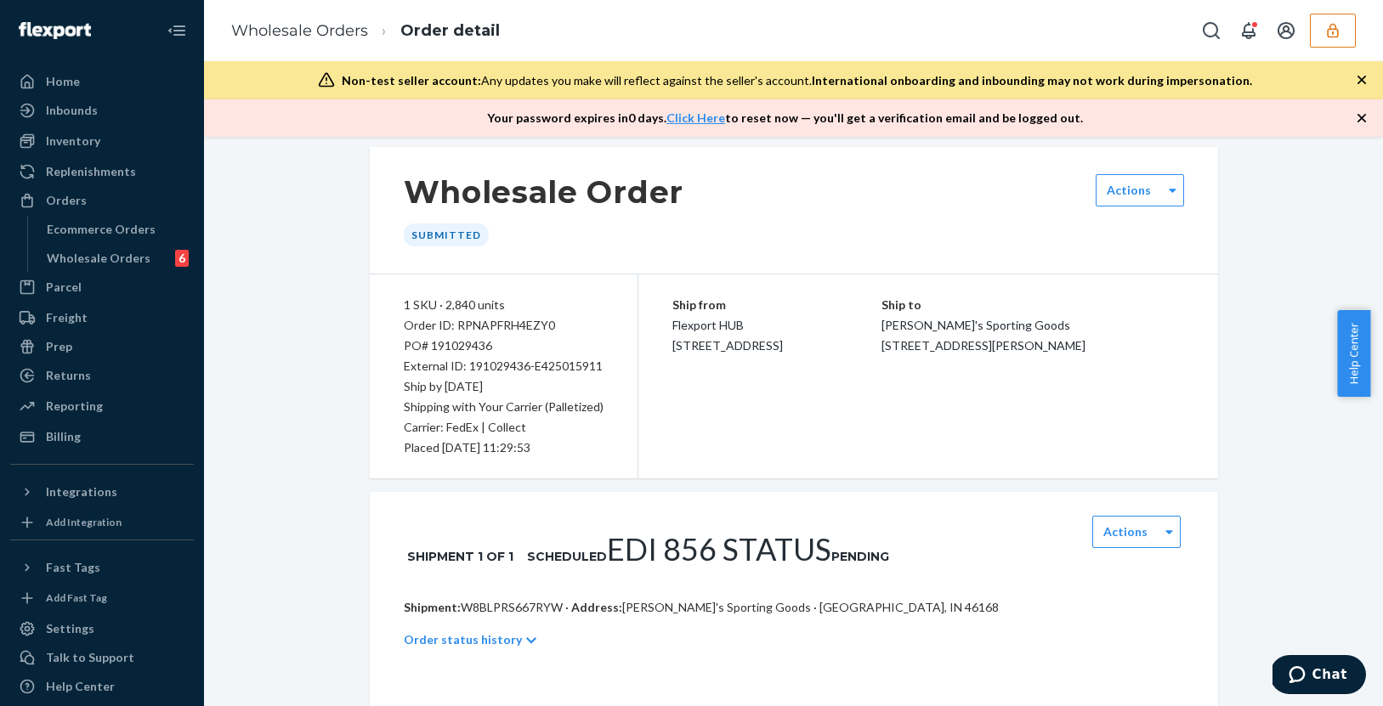
scroll to position [29, 0]
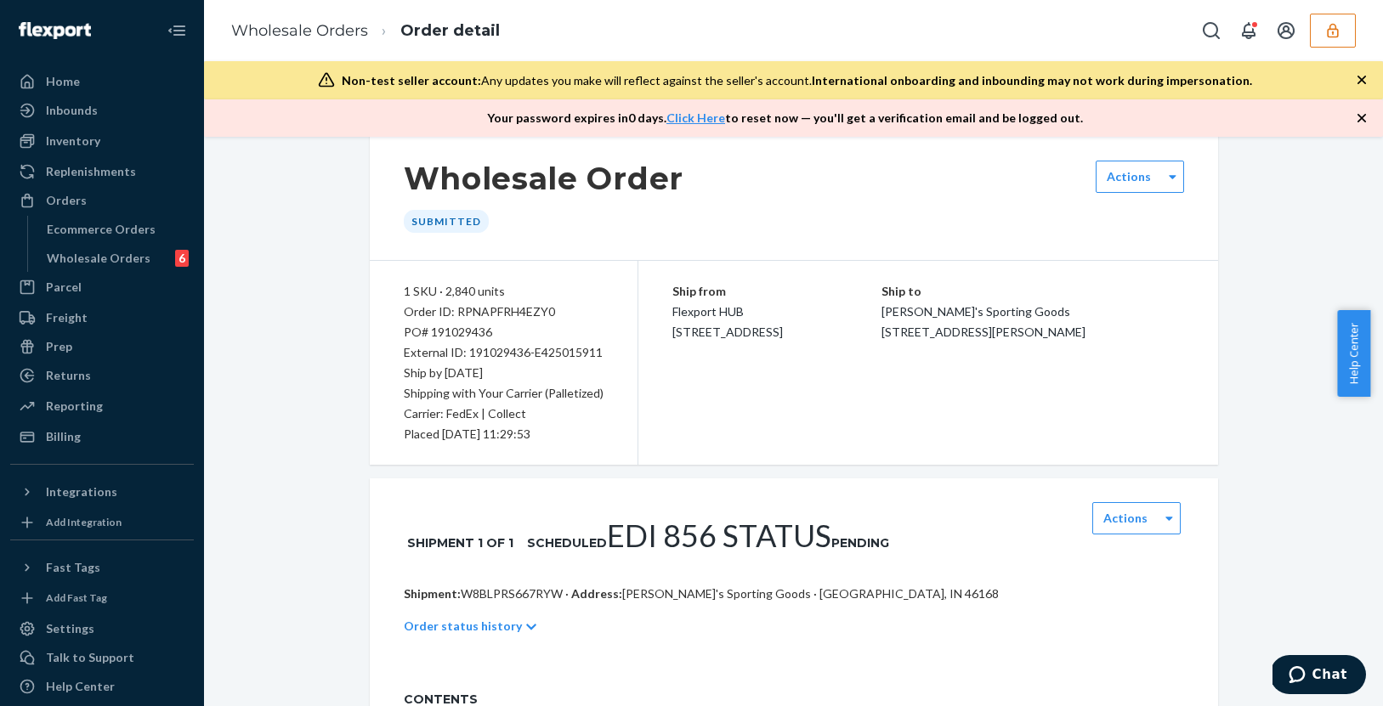
click at [501, 586] on p "Shipment: W8BLPRS667RYW · Address: [PERSON_NAME]'s Sporting Goods · [GEOGRAPHIC…" at bounding box center [794, 594] width 780 height 17
copy p "W8BLPRS667RYW"
click at [139, 256] on div "Wholesale Orders" at bounding box center [99, 258] width 104 height 17
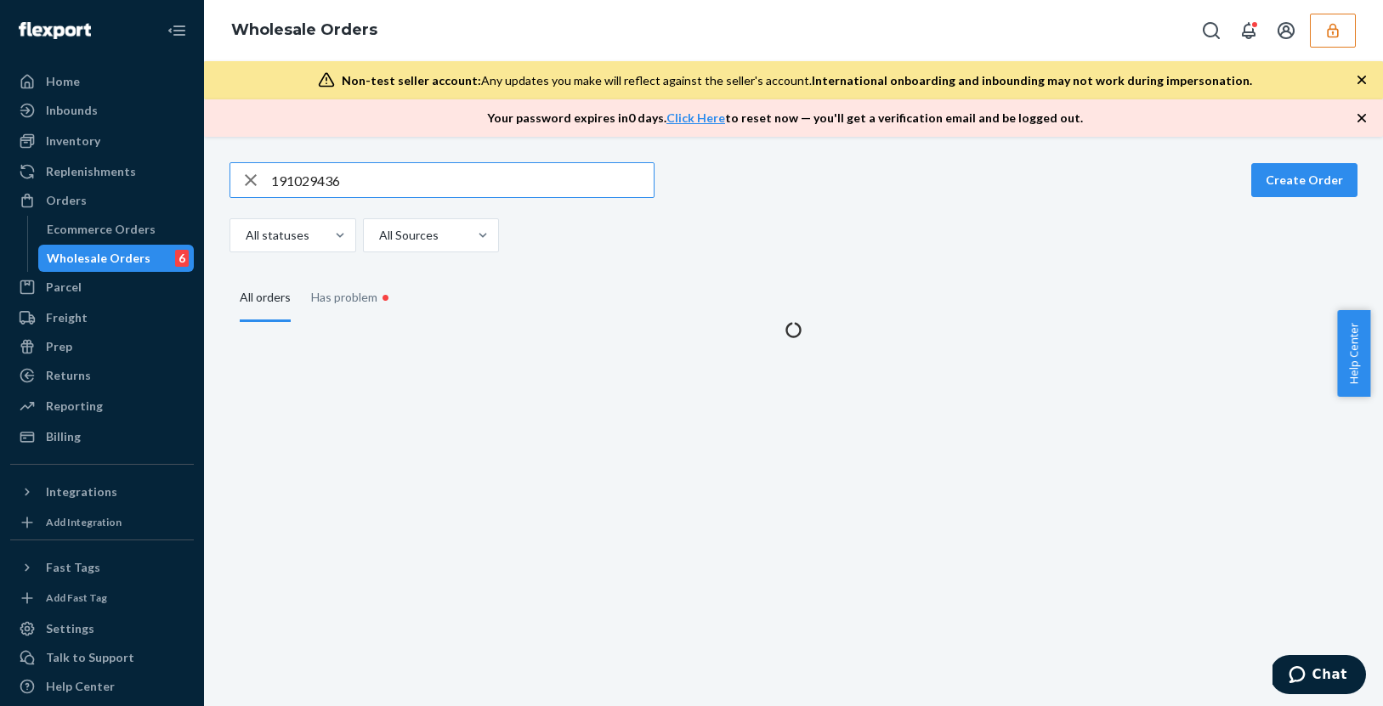
click at [357, 184] on input "191029436" at bounding box center [462, 180] width 383 height 34
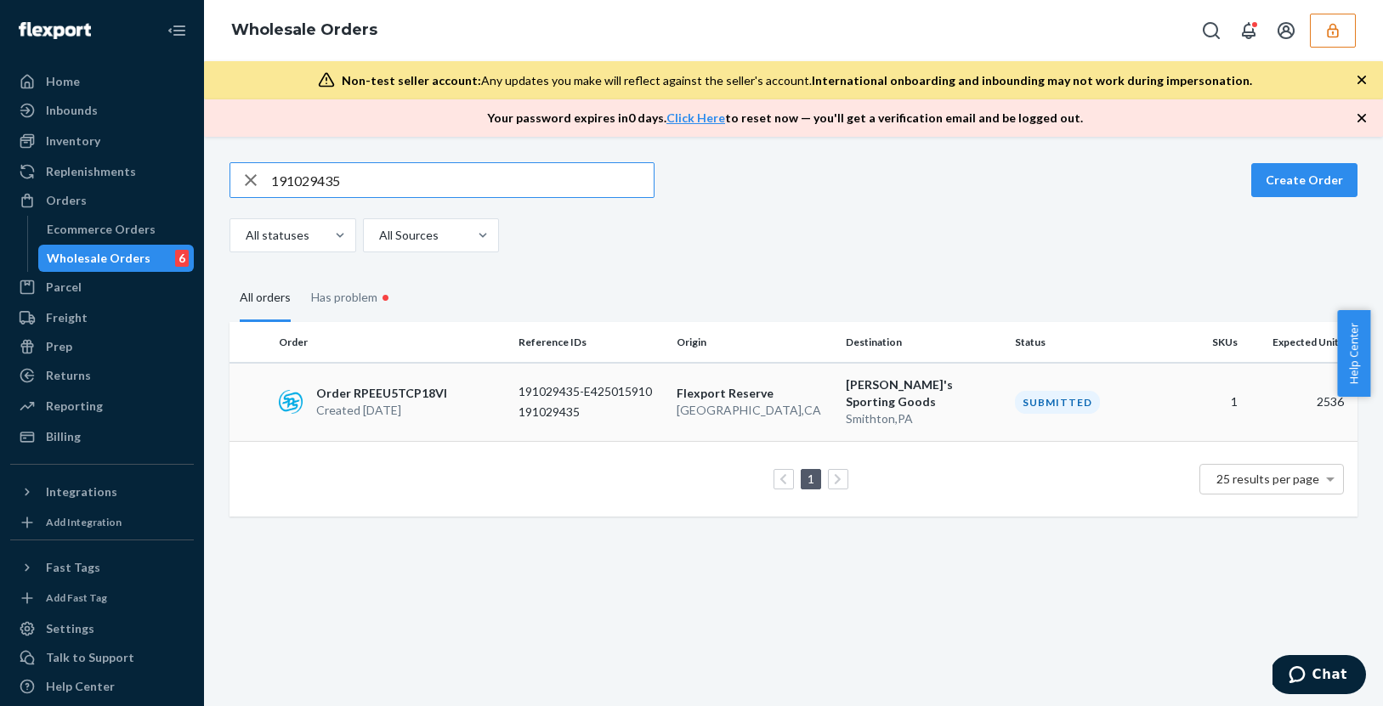
type input "191029435"
click at [429, 425] on td "Order RPEEU5TCP18VI Created [DATE]" at bounding box center [392, 402] width 240 height 79
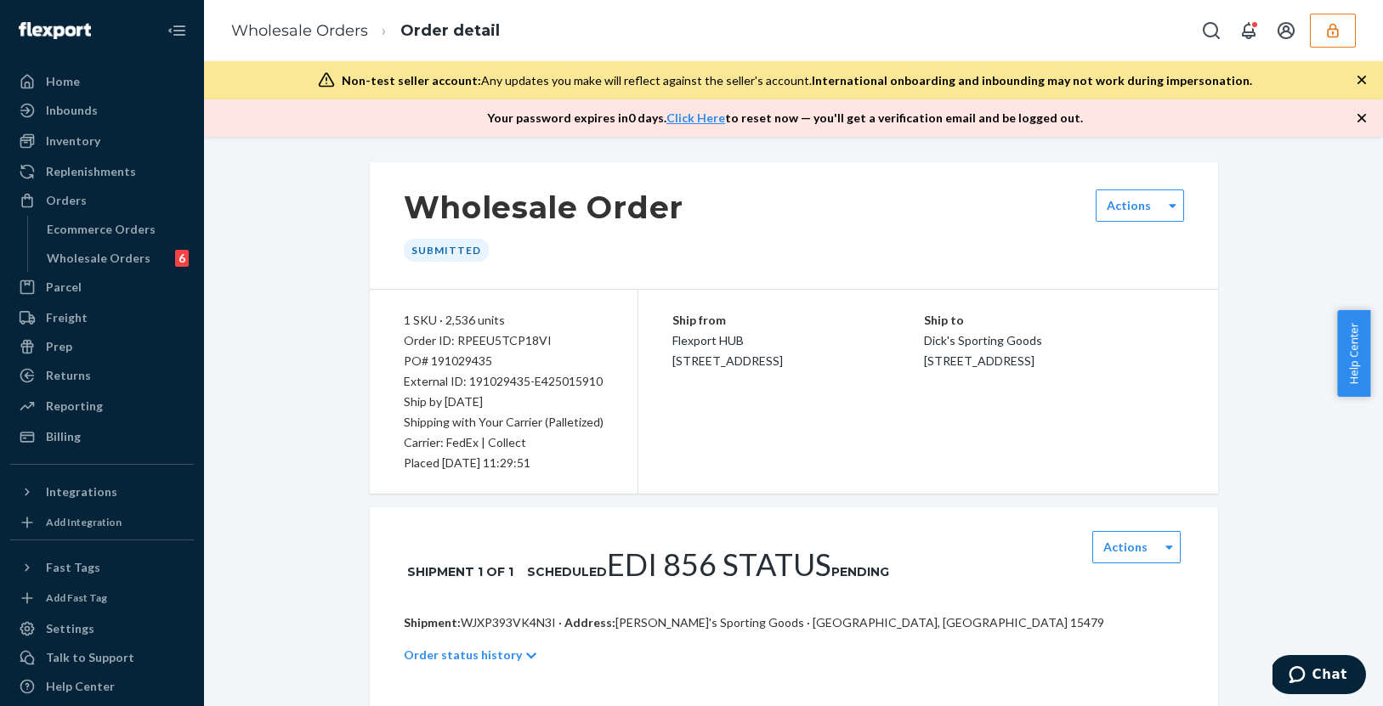
click at [494, 615] on p "Shipment: WJXP393VK4N3I · Address: [PERSON_NAME]'s Sporting Goods · [GEOGRAPHIC…" at bounding box center [794, 623] width 780 height 17
click at [496, 615] on p "Shipment: WJXP393VK4N3I · Address: [PERSON_NAME]'s Sporting Goods · [GEOGRAPHIC…" at bounding box center [794, 623] width 780 height 17
copy p "WJXP393VK4N3I"
click at [76, 265] on div "Wholesale Orders" at bounding box center [99, 258] width 104 height 17
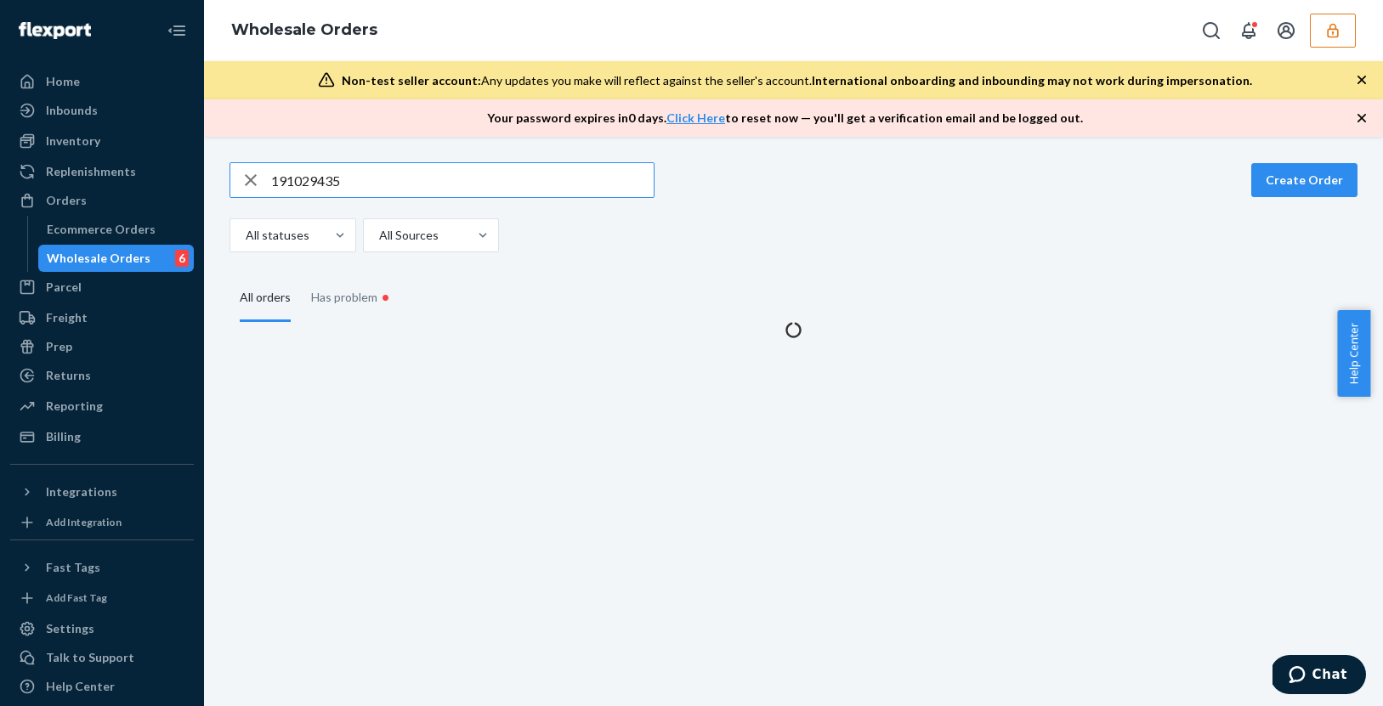
click at [377, 185] on input "191029435" at bounding box center [462, 180] width 383 height 34
type input "191029439"
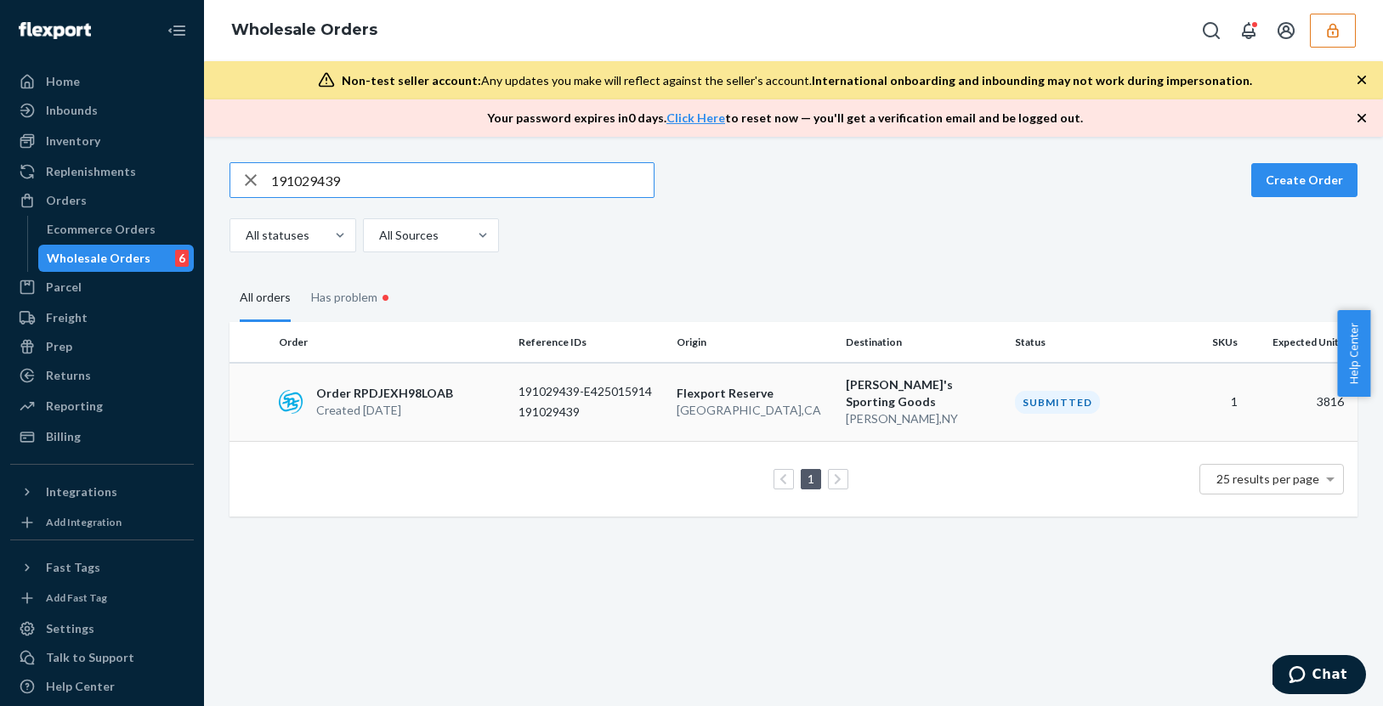
click at [471, 408] on div "Order RPDJEXH98LOAB Created [DATE]" at bounding box center [392, 402] width 240 height 34
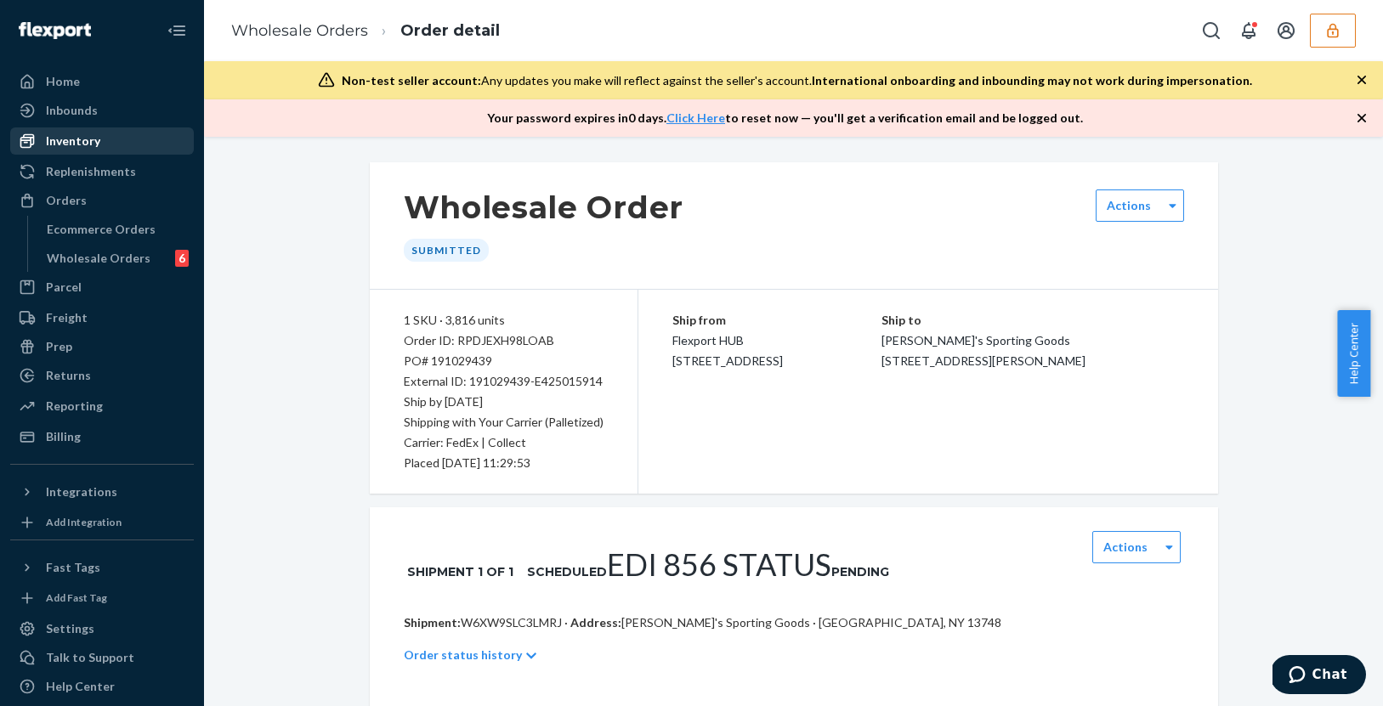
click at [105, 142] on div "Inventory" at bounding box center [102, 141] width 180 height 24
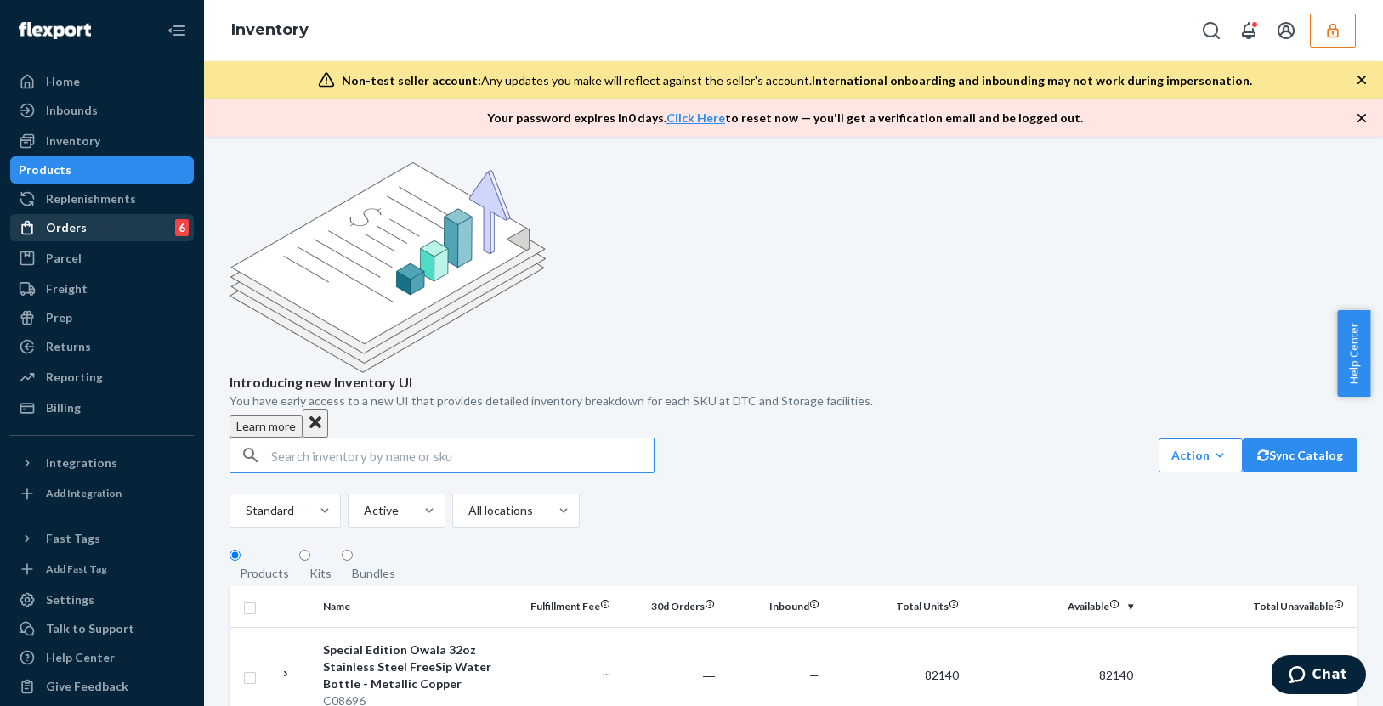
click at [88, 224] on div "Orders 6" at bounding box center [102, 228] width 180 height 24
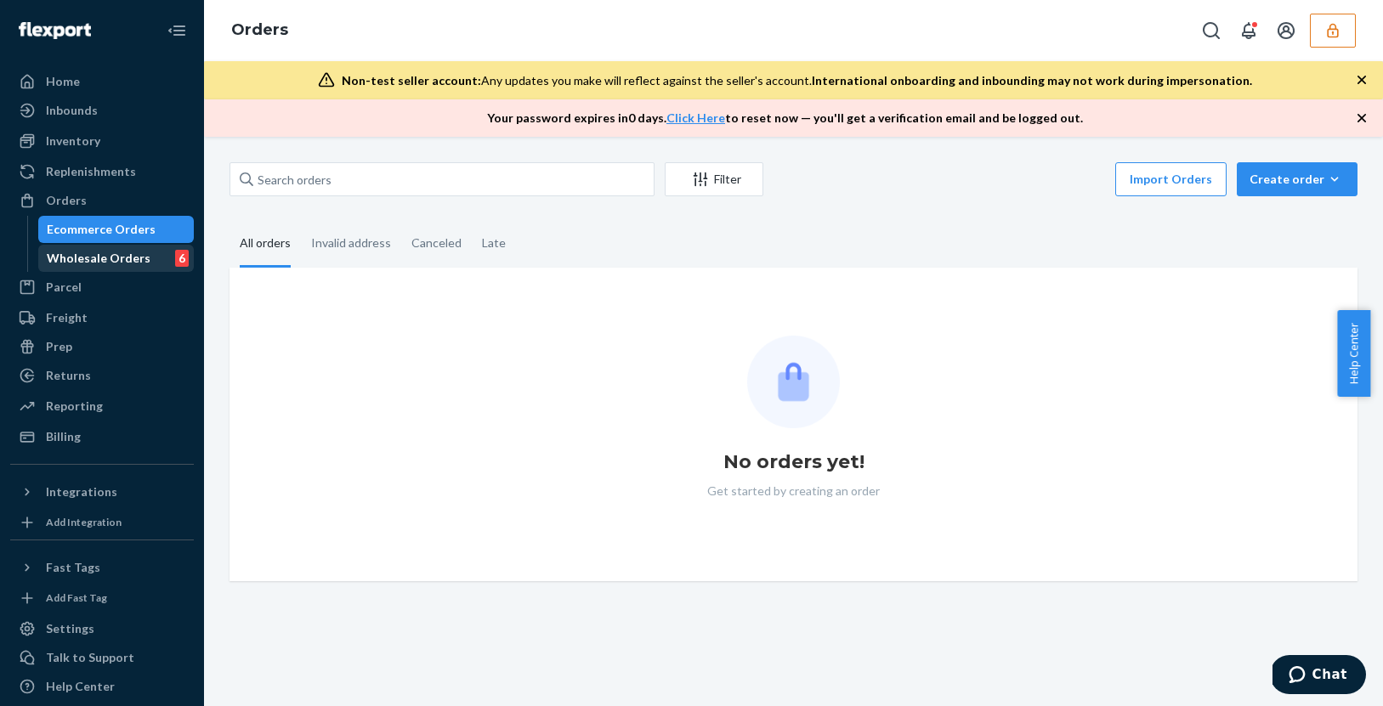
click at [117, 266] on div "Wholesale Orders" at bounding box center [99, 258] width 104 height 17
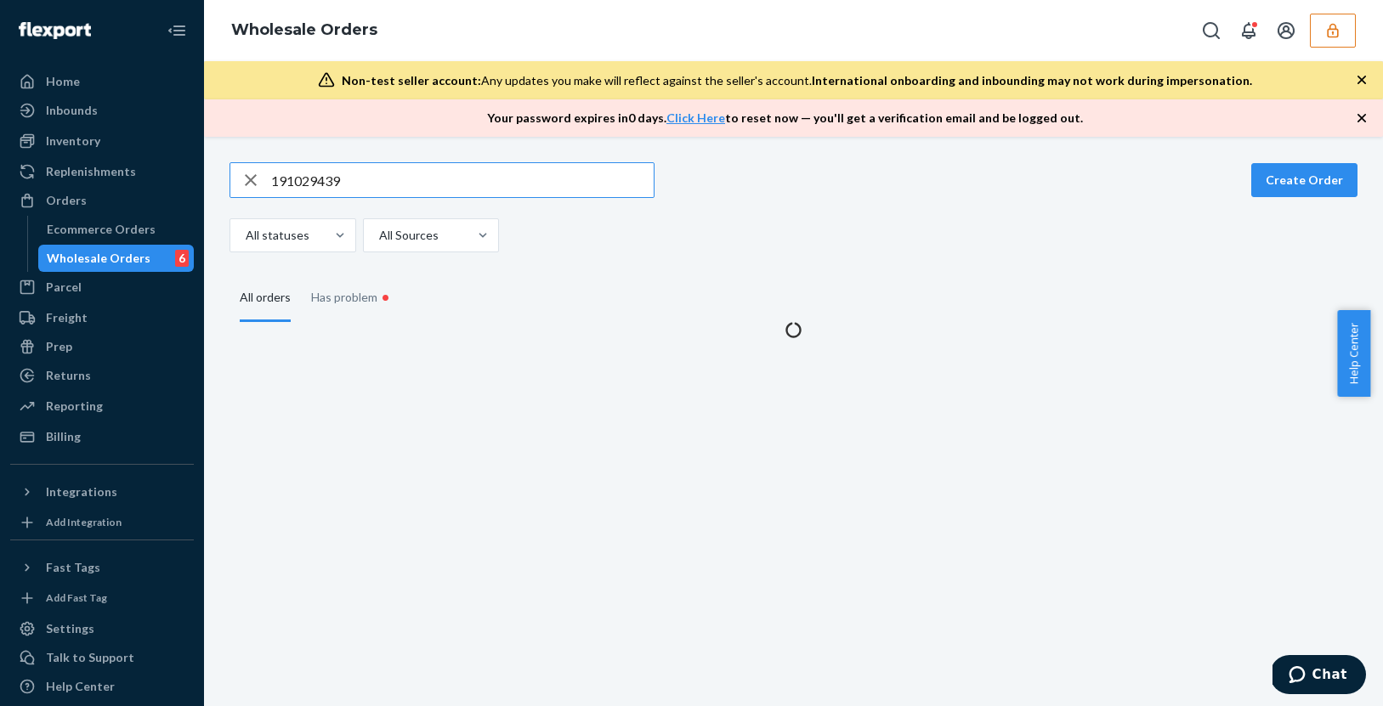
click at [341, 188] on input "191029439" at bounding box center [462, 180] width 383 height 34
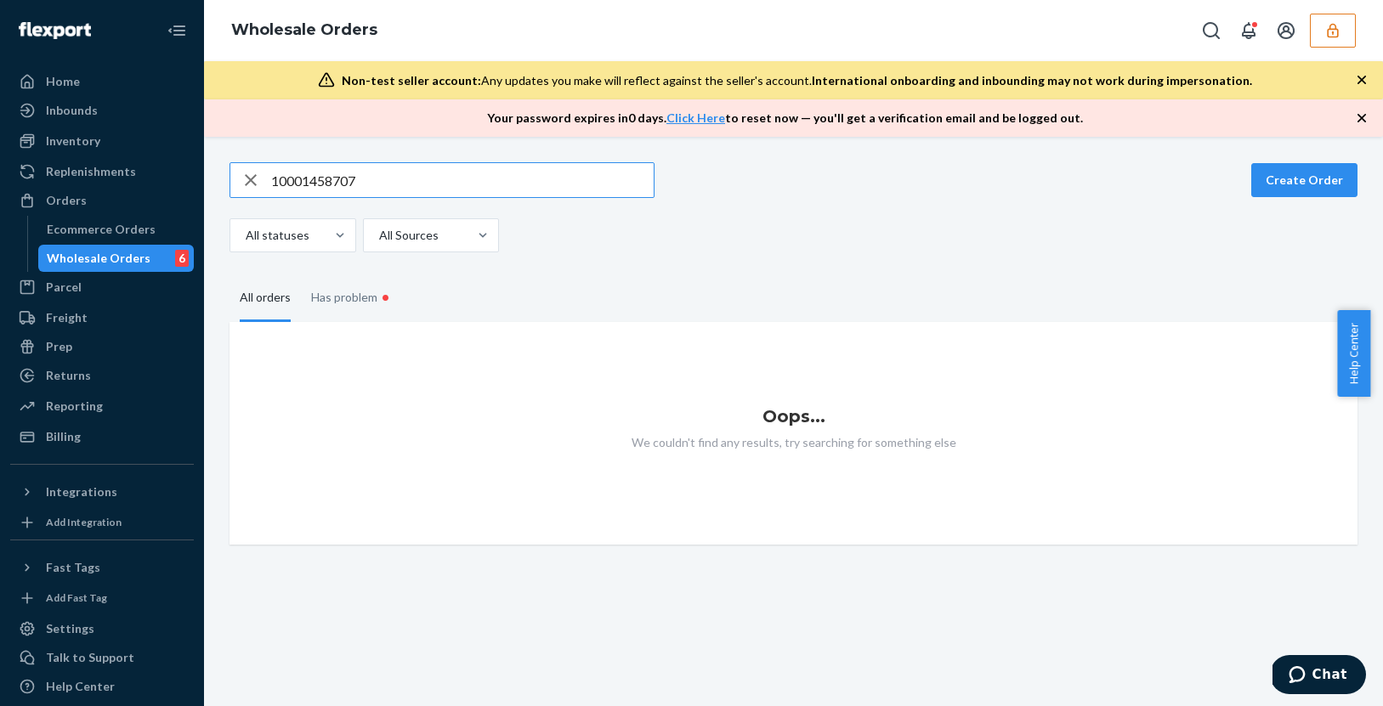
type input "10001458707"
click at [112, 257] on div "Wholesale Orders" at bounding box center [99, 258] width 104 height 17
click at [321, 269] on div "10001458707 Create Order All statuses All Sources All orders Has problem • Oops…" at bounding box center [794, 353] width 1154 height 383
click at [258, 176] on icon "button" at bounding box center [251, 180] width 20 height 34
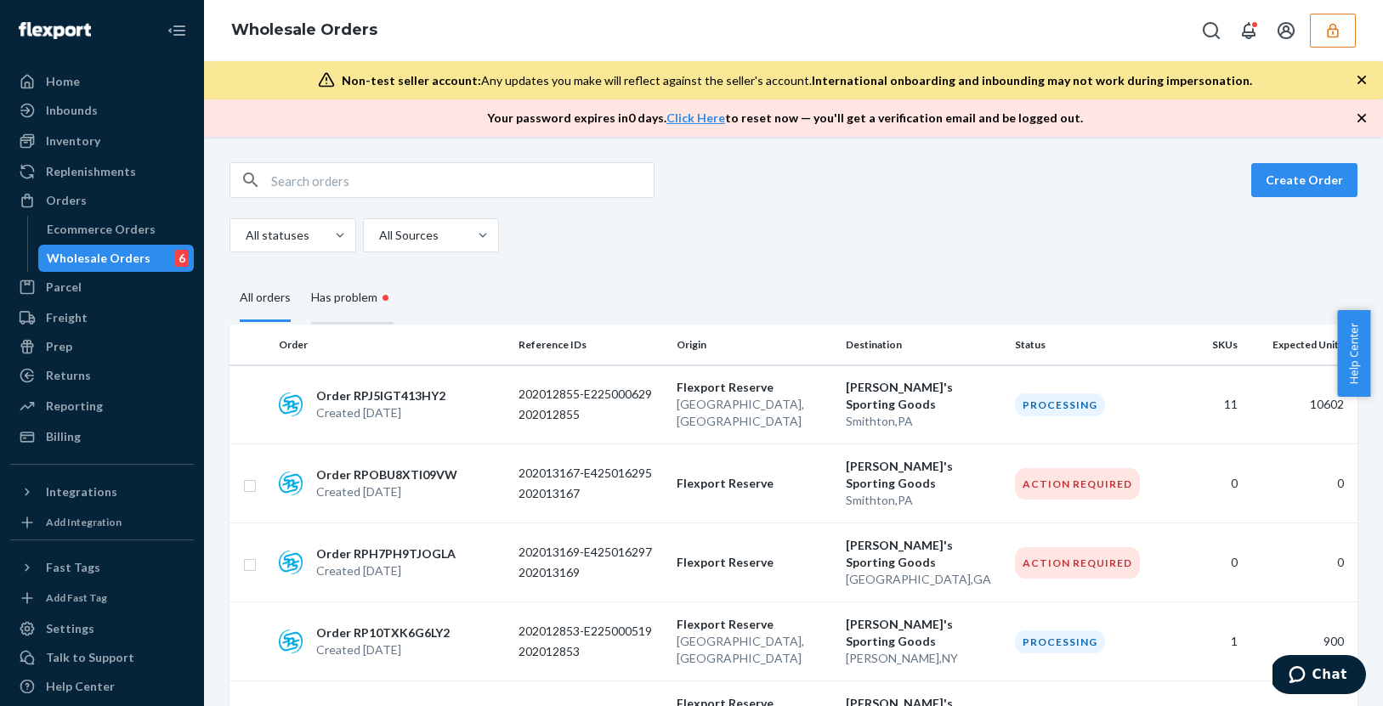
click at [355, 299] on div "Has problem •" at bounding box center [352, 299] width 82 height 52
click at [301, 273] on input "Has problem •" at bounding box center [301, 273] width 0 height 0
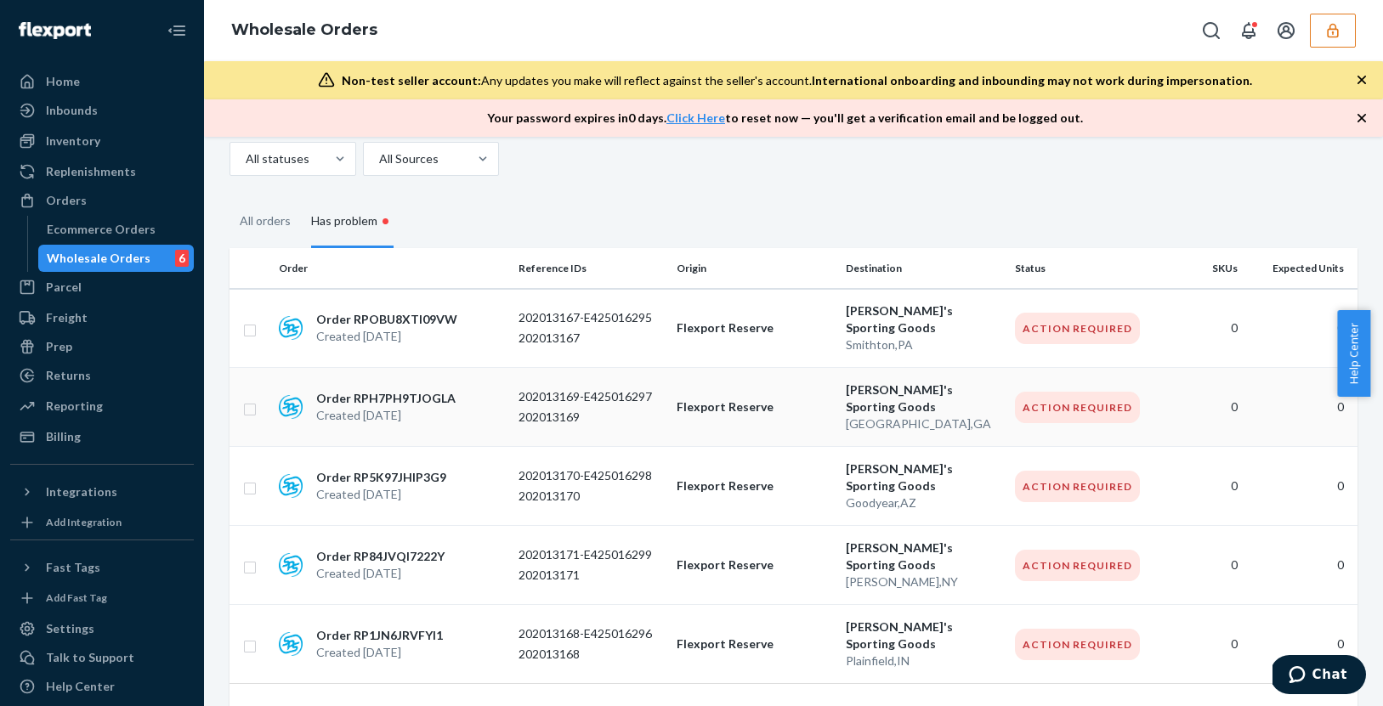
scroll to position [77, 0]
click at [461, 322] on div "Order RPOBU8XTI09VW Created [DATE]" at bounding box center [392, 327] width 240 height 34
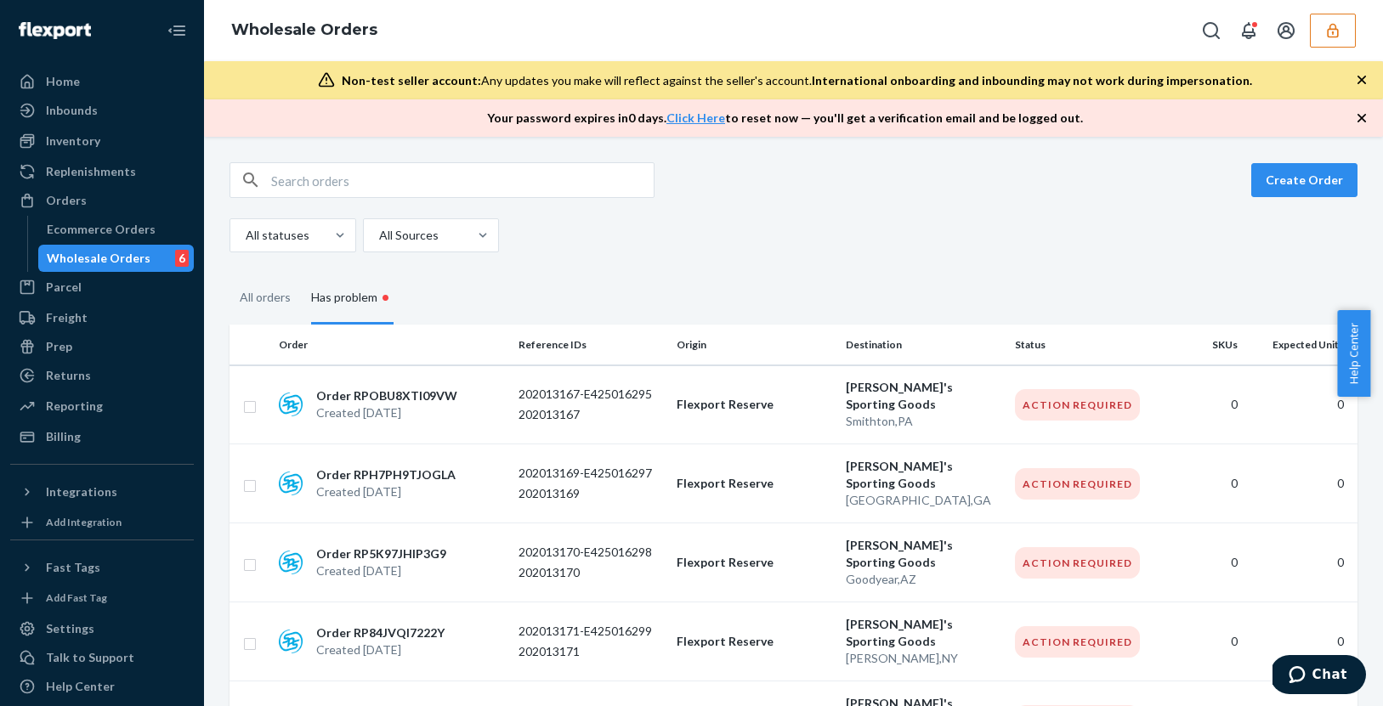
click at [1168, 40] on button "button" at bounding box center [1333, 31] width 46 height 34
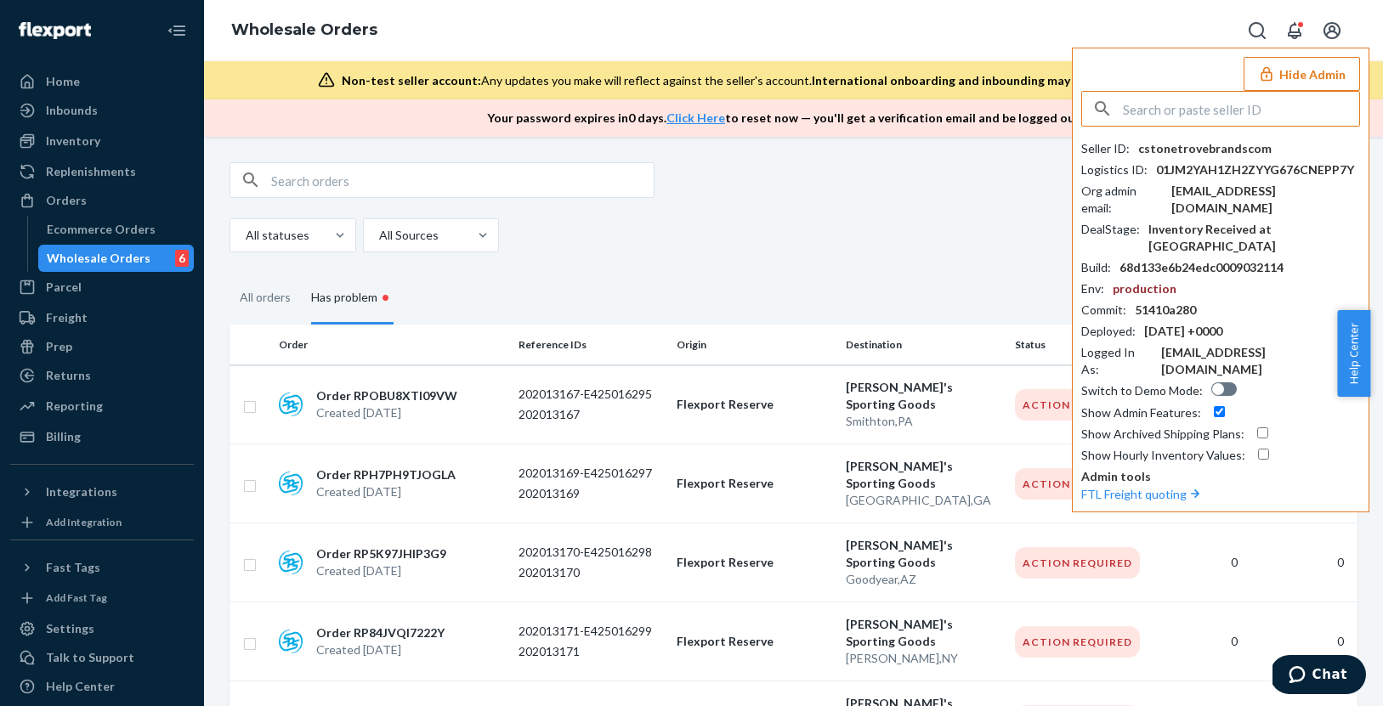
click at [1168, 117] on input "text" at bounding box center [1241, 109] width 236 height 34
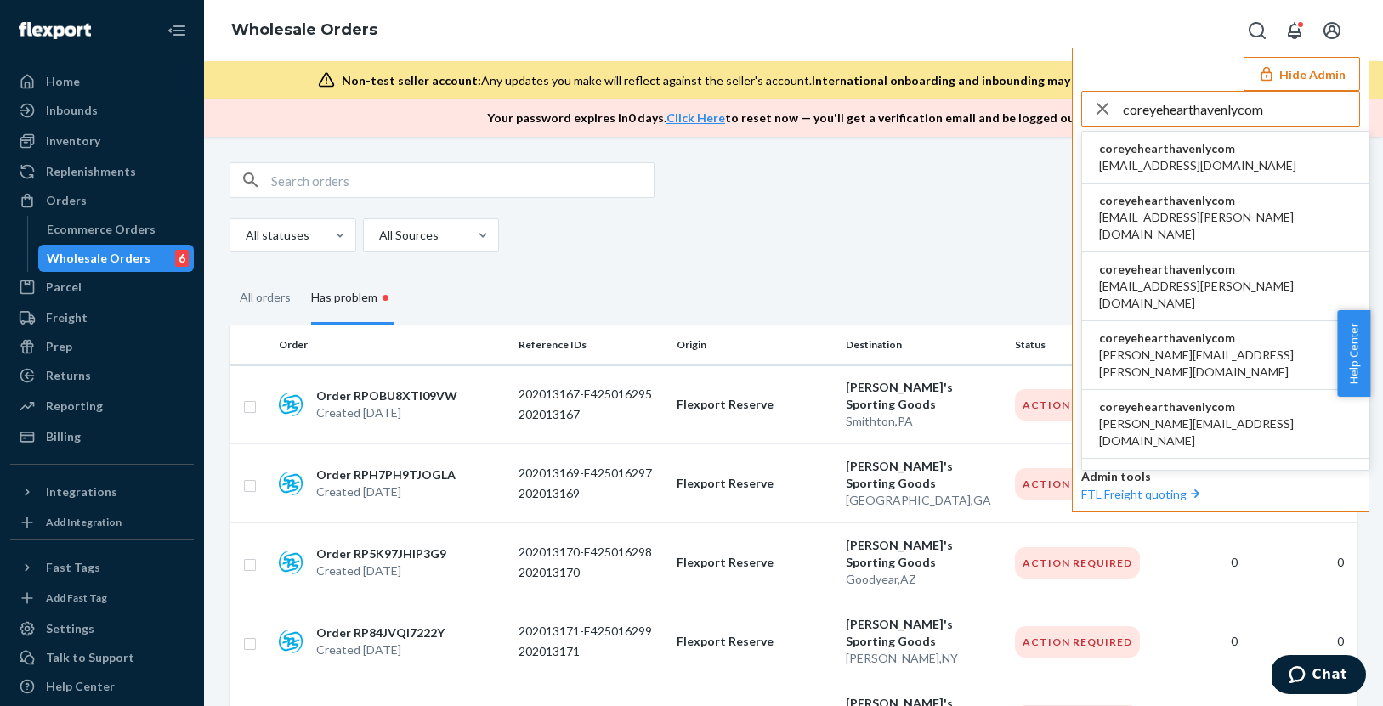
type input "coreyehearthavenlycom"
click at [1168, 163] on span "[EMAIL_ADDRESS][DOMAIN_NAME]" at bounding box center [1197, 165] width 197 height 17
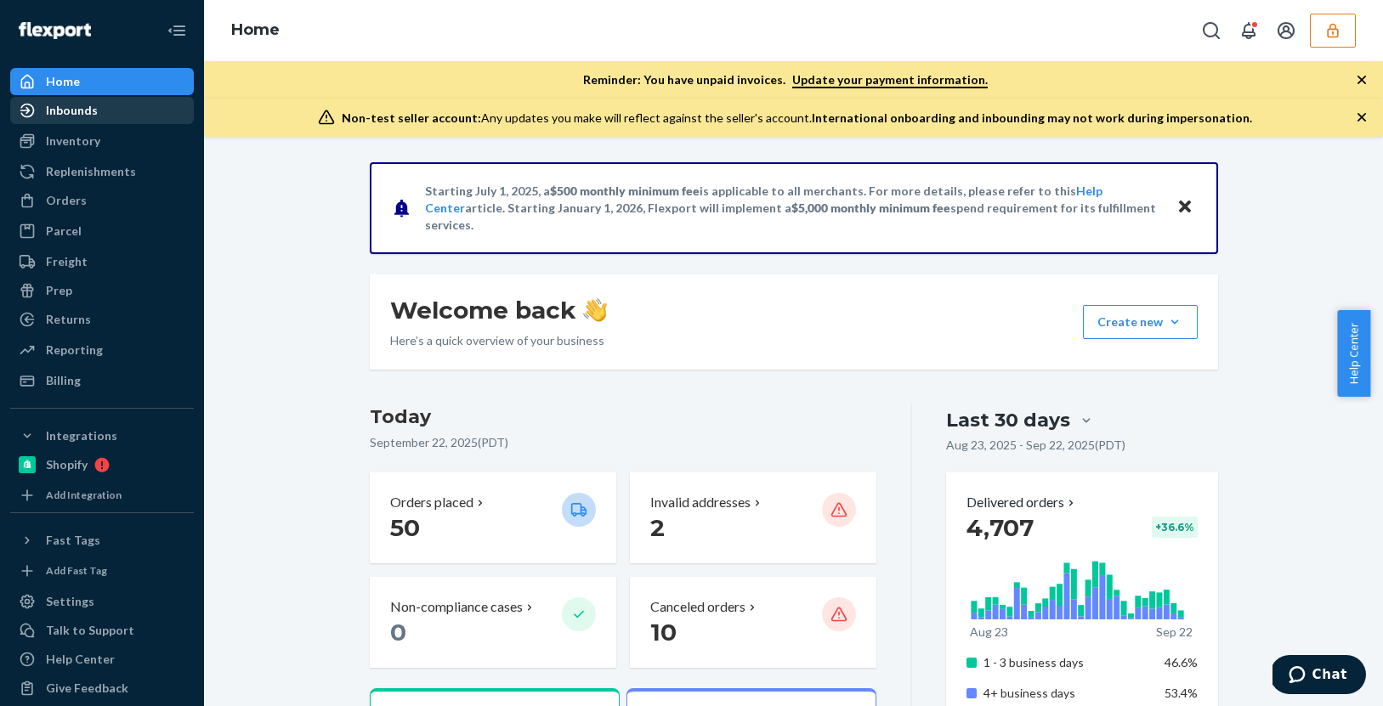
click at [98, 98] on link "Inbounds" at bounding box center [102, 110] width 184 height 27
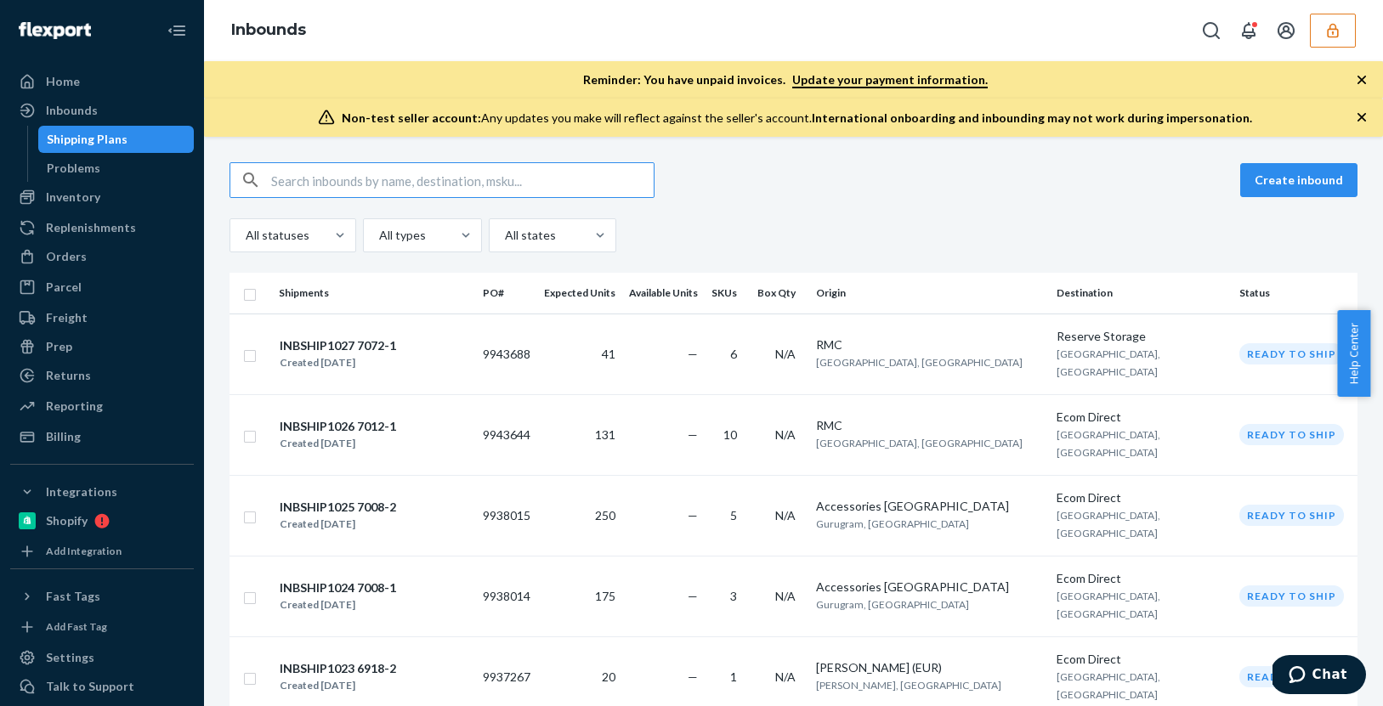
click at [320, 174] on input "text" at bounding box center [462, 180] width 383 height 34
click at [321, 184] on input "text" at bounding box center [462, 180] width 383 height 34
paste input "9919776"
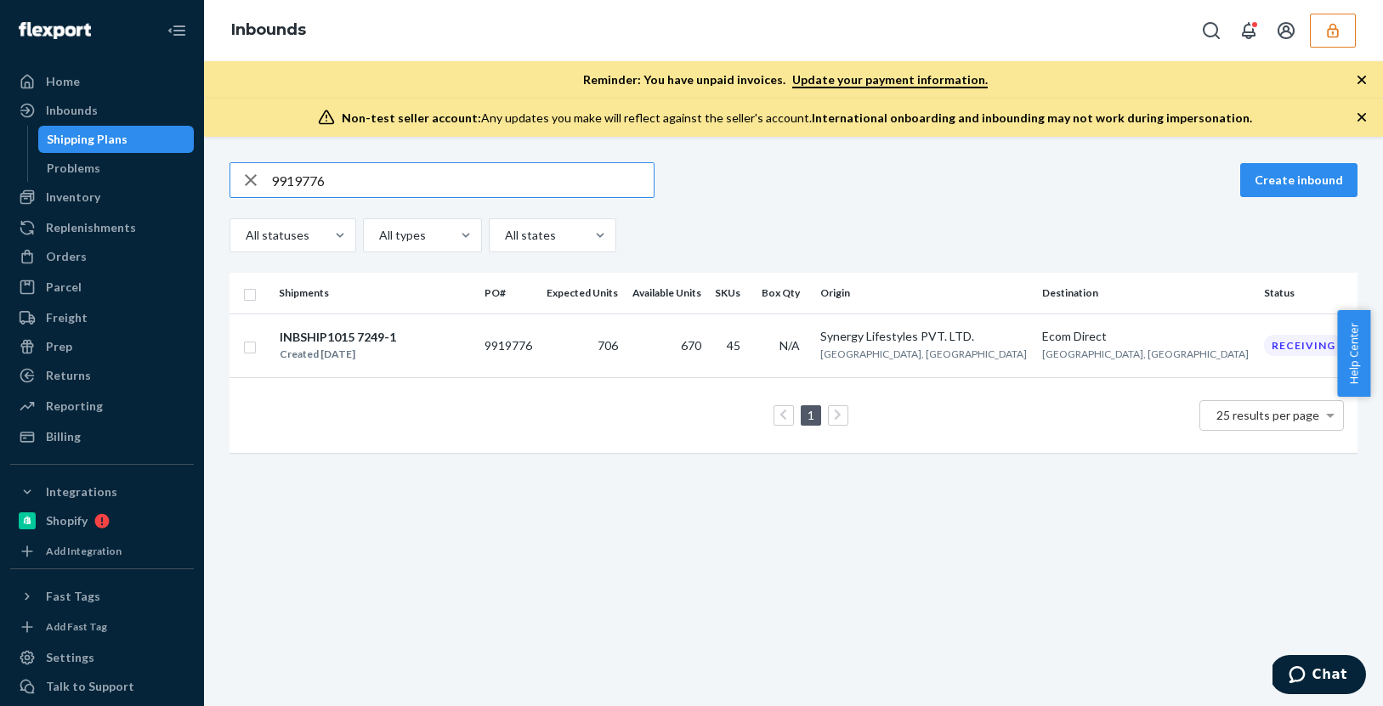
click at [357, 175] on input "9919776" at bounding box center [462, 180] width 383 height 34
click at [356, 175] on input "9919776" at bounding box center [462, 180] width 383 height 34
paste input "808039"
click at [361, 176] on input "9808039" at bounding box center [462, 180] width 383 height 34
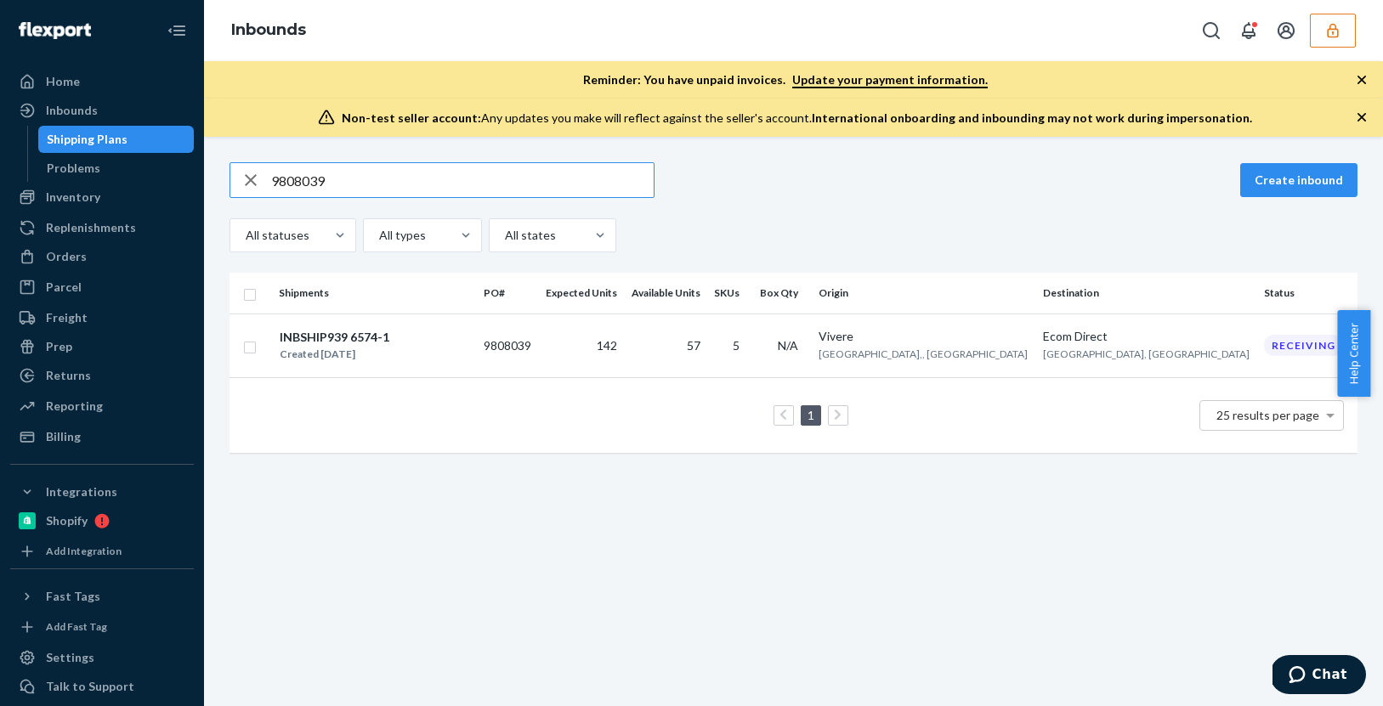
paste input "48846"
click at [387, 187] on input "9848846" at bounding box center [462, 180] width 383 height 34
paste input "91845"
click at [345, 186] on input "9918456" at bounding box center [462, 180] width 383 height 34
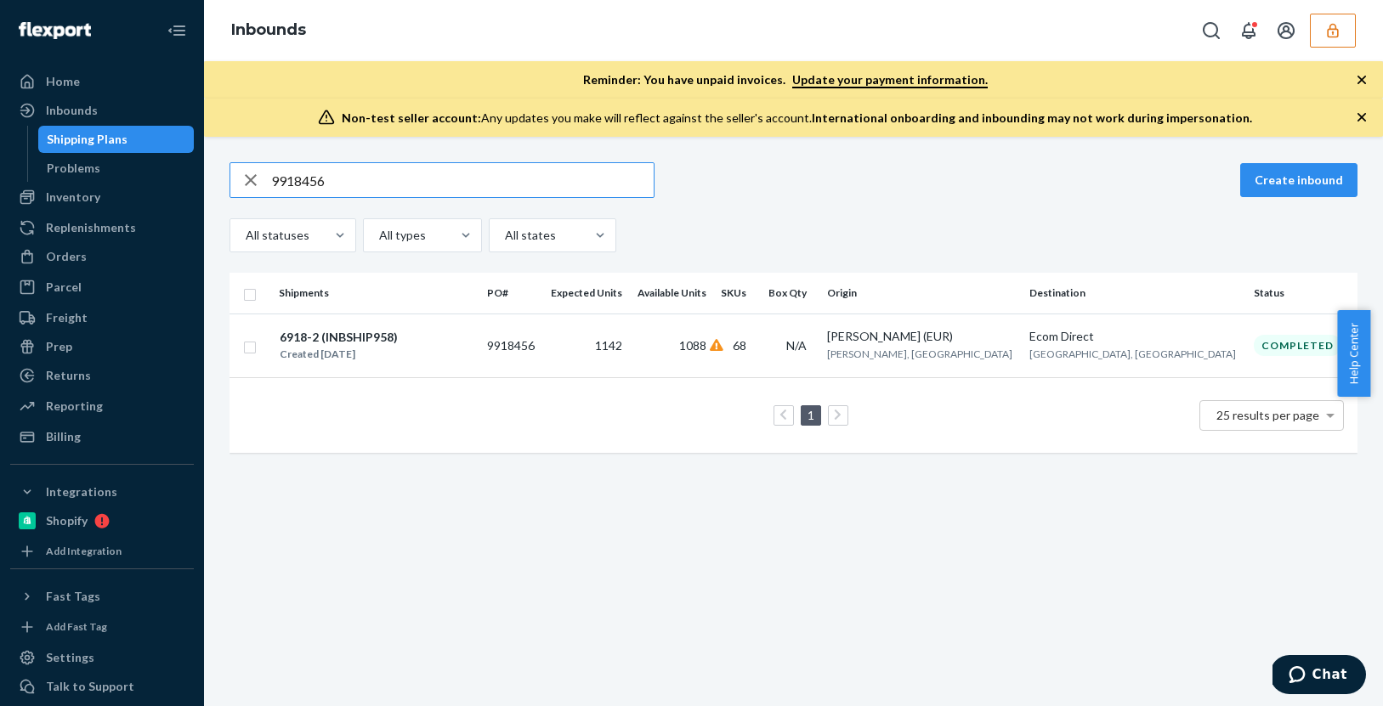
click at [345, 186] on input "9918456" at bounding box center [462, 180] width 383 height 34
paste input "848847"
drag, startPoint x: 324, startPoint y: 174, endPoint x: 255, endPoint y: 173, distance: 68.9
click at [255, 173] on div "9848847" at bounding box center [441, 180] width 423 height 34
click at [329, 184] on input "9848847" at bounding box center [462, 180] width 383 height 34
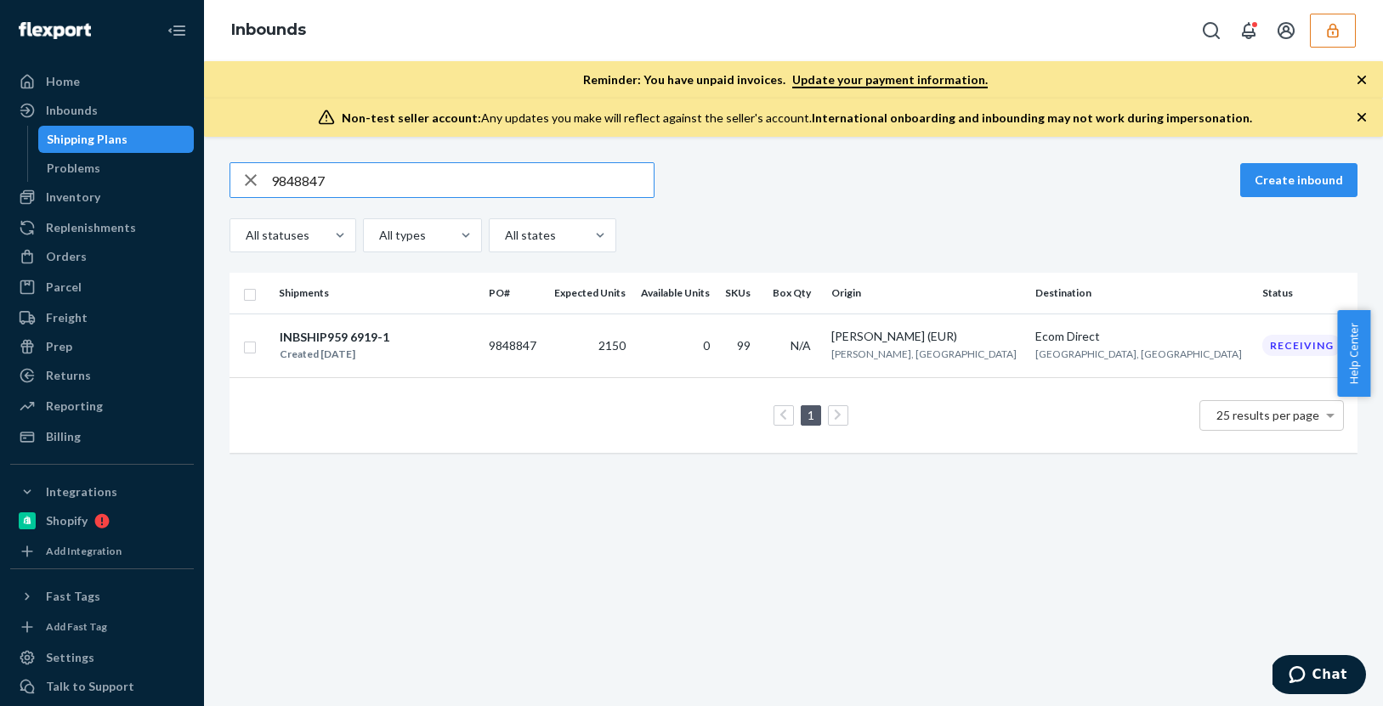
click at [329, 184] on input "9848847" at bounding box center [462, 180] width 383 height 34
paste input "83240"
drag, startPoint x: 328, startPoint y: 164, endPoint x: 322, endPoint y: 183, distance: 19.6
click at [328, 164] on input "9883240" at bounding box center [462, 180] width 383 height 34
click at [322, 183] on input "9883240" at bounding box center [462, 180] width 383 height 34
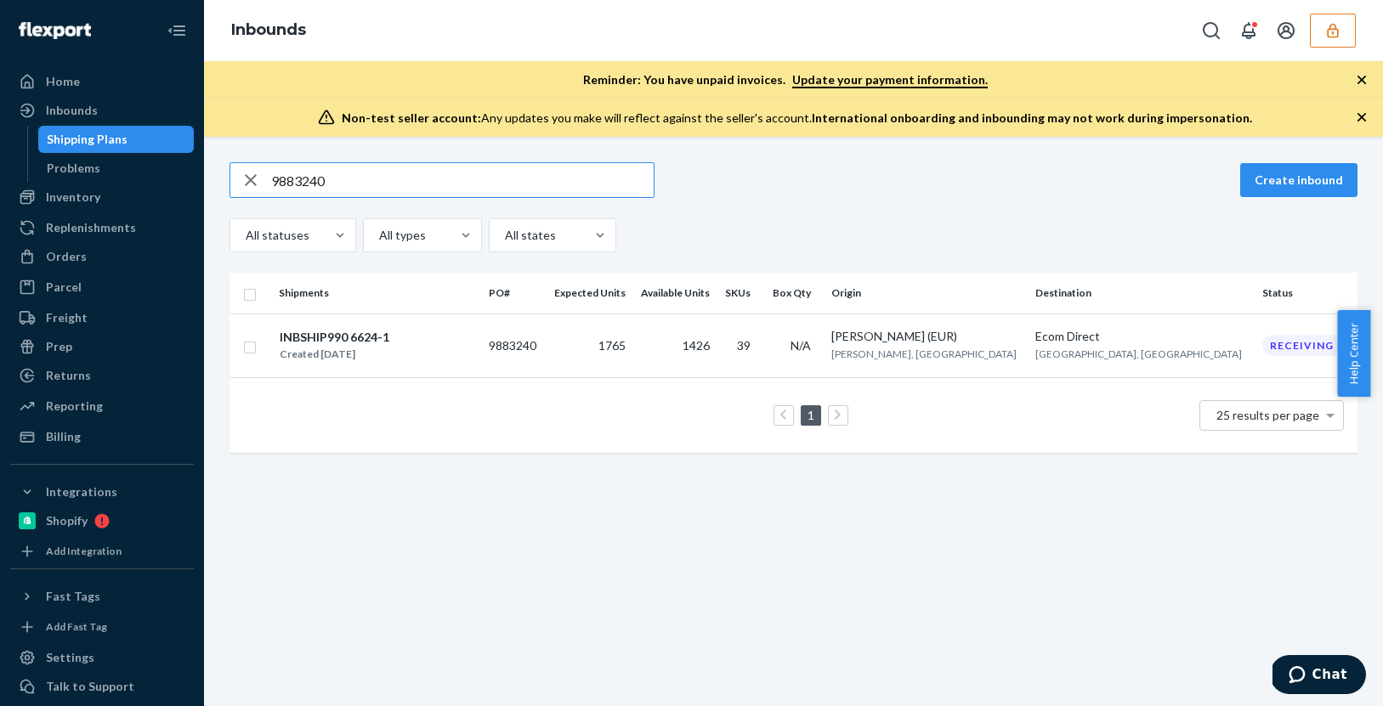
click at [322, 183] on input "9883240" at bounding box center [462, 180] width 383 height 34
paste input "48846"
click at [335, 177] on input "9848846" at bounding box center [462, 180] width 383 height 34
paste input "08039"
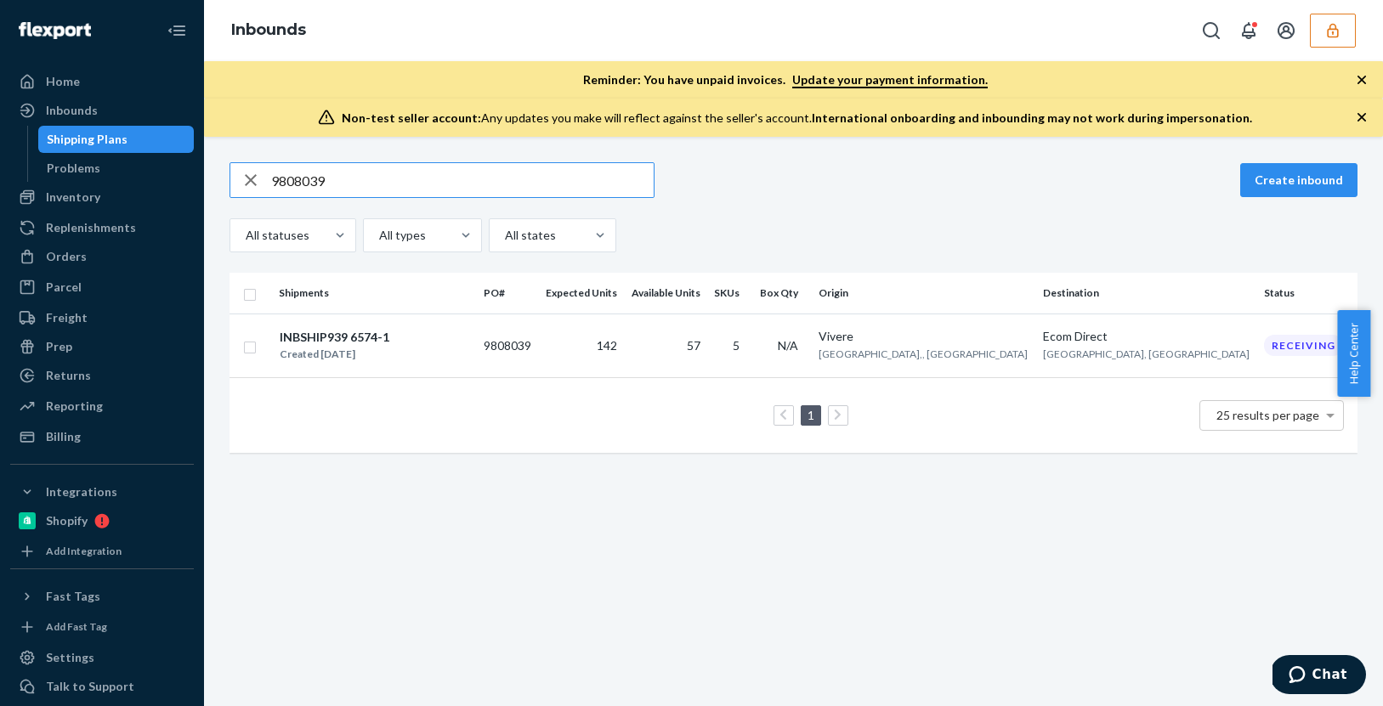
click at [314, 182] on input "9808039" at bounding box center [462, 180] width 383 height 34
paste input "752437"
type input "9752437"
